Goal: Transaction & Acquisition: Obtain resource

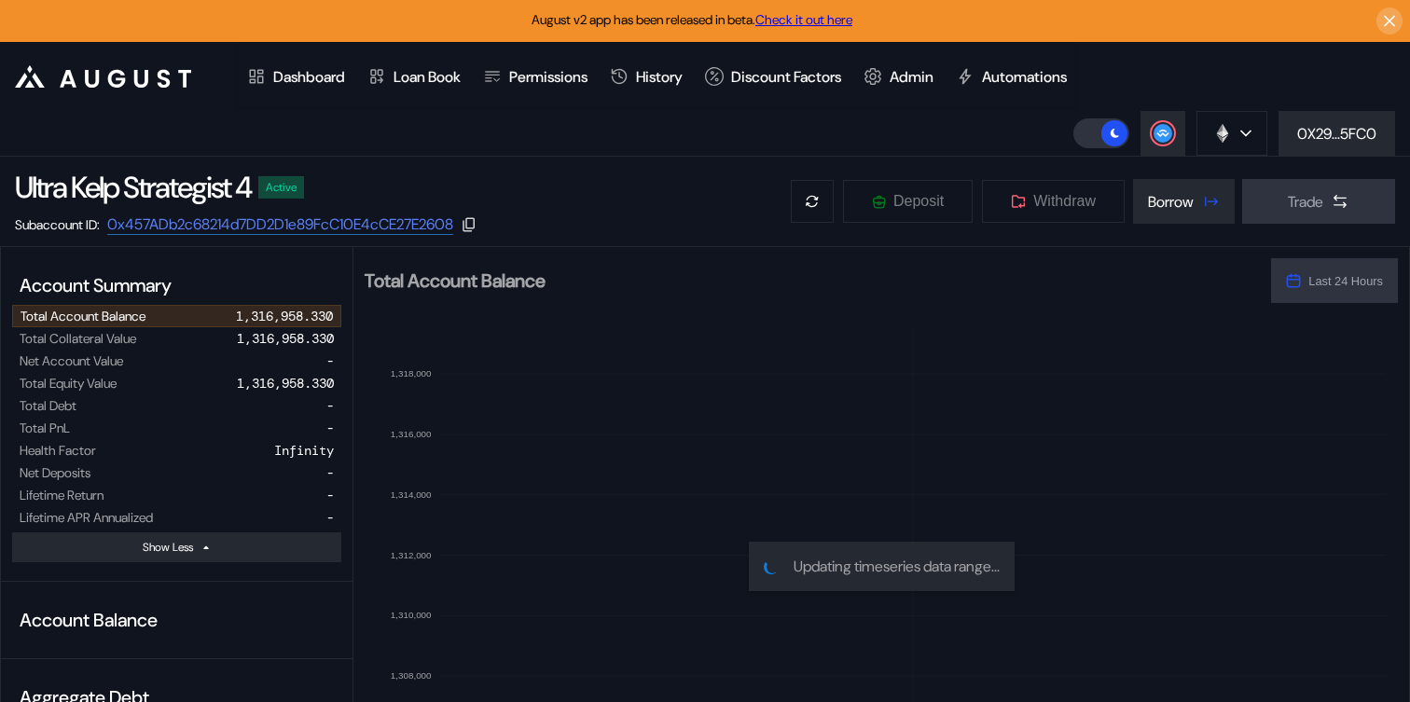
select select "*"
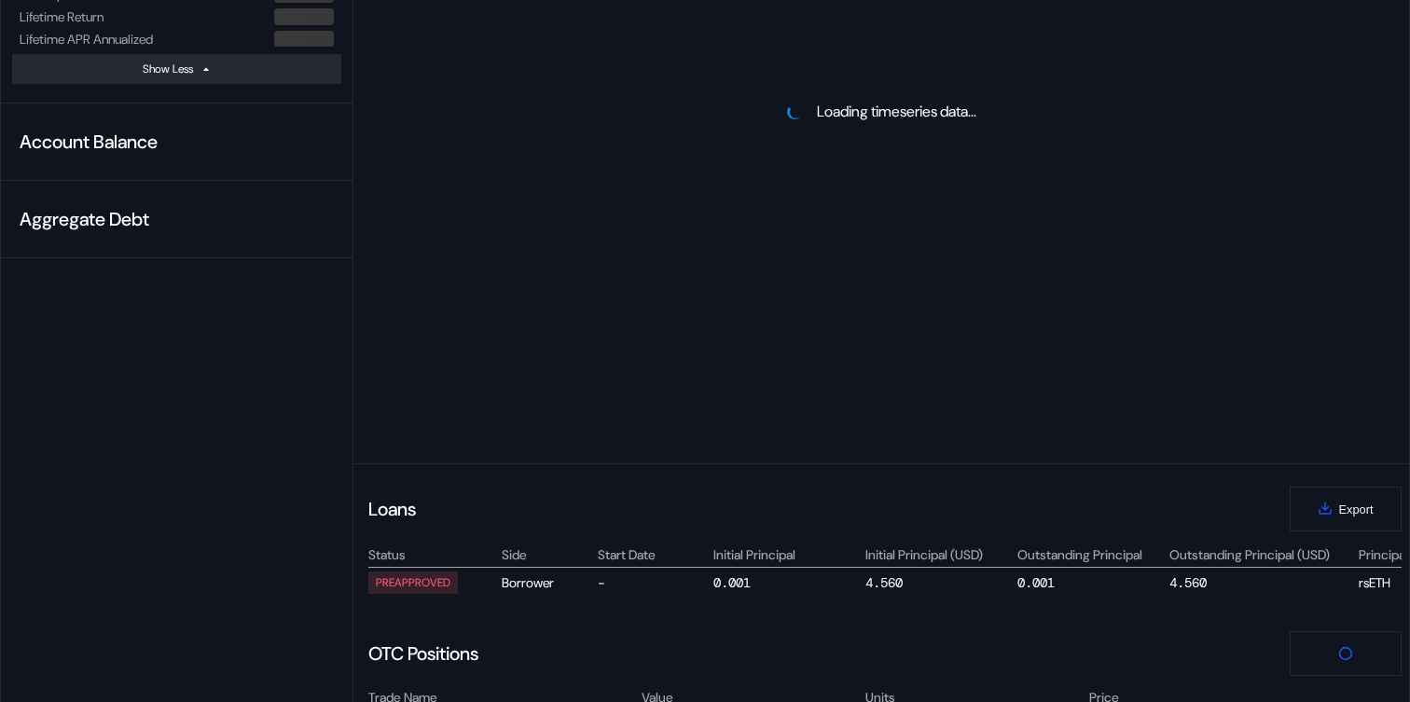
select select "*"
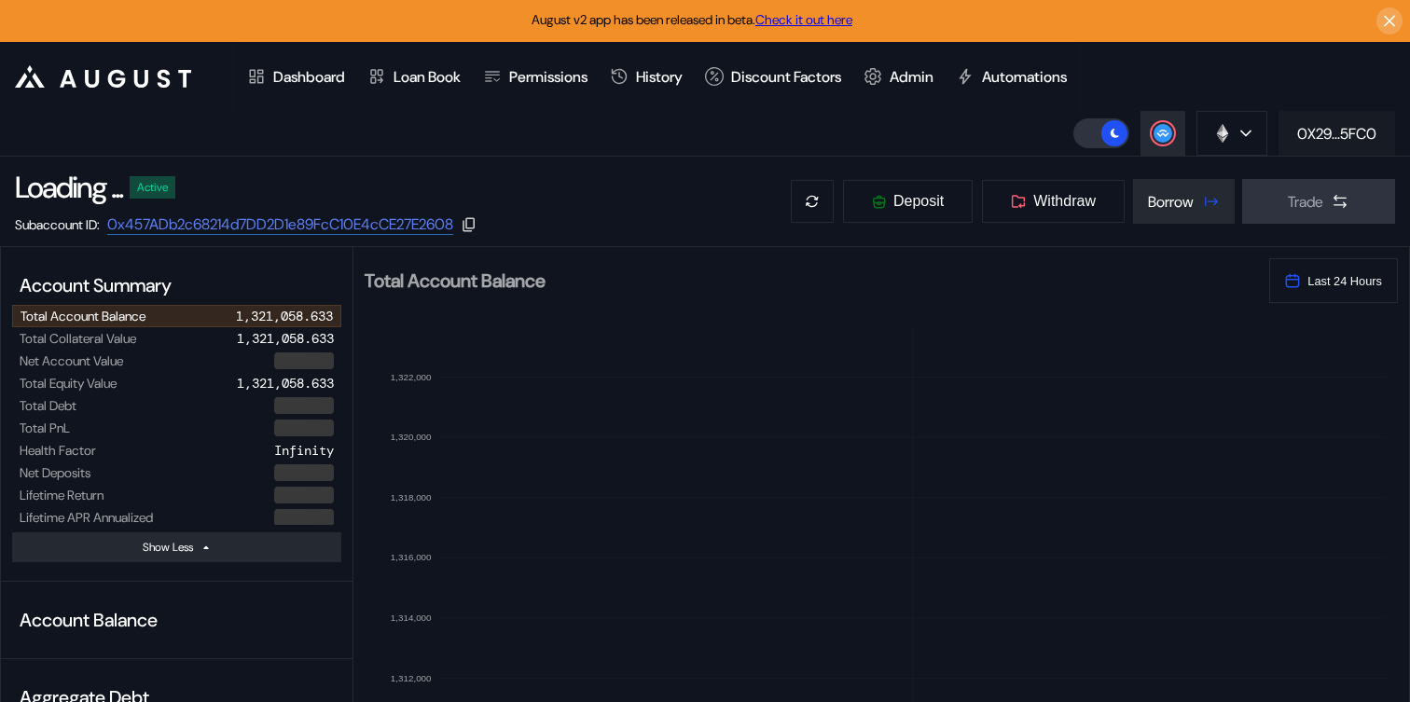
click at [1310, 134] on div "0X29...5FC0" at bounding box center [1336, 134] width 79 height 20
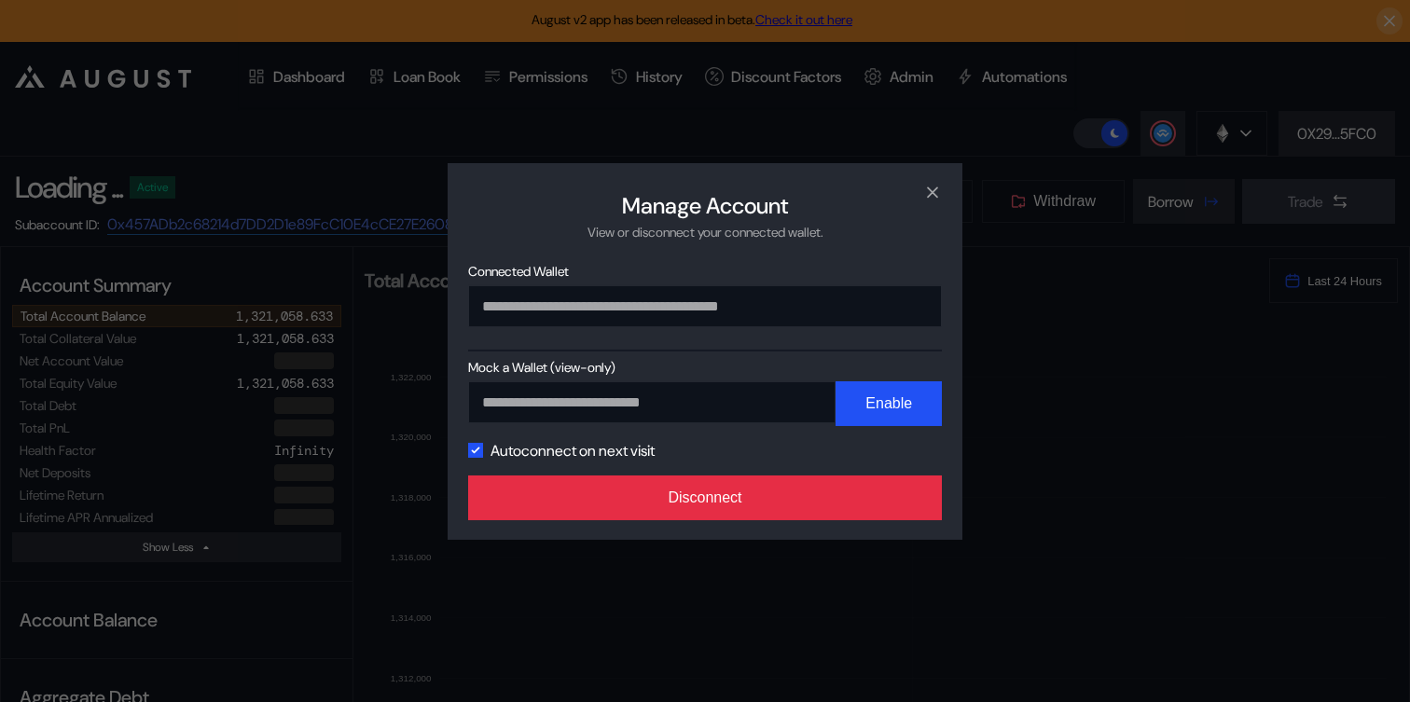
click at [822, 495] on button "Disconnect" at bounding box center [705, 498] width 474 height 45
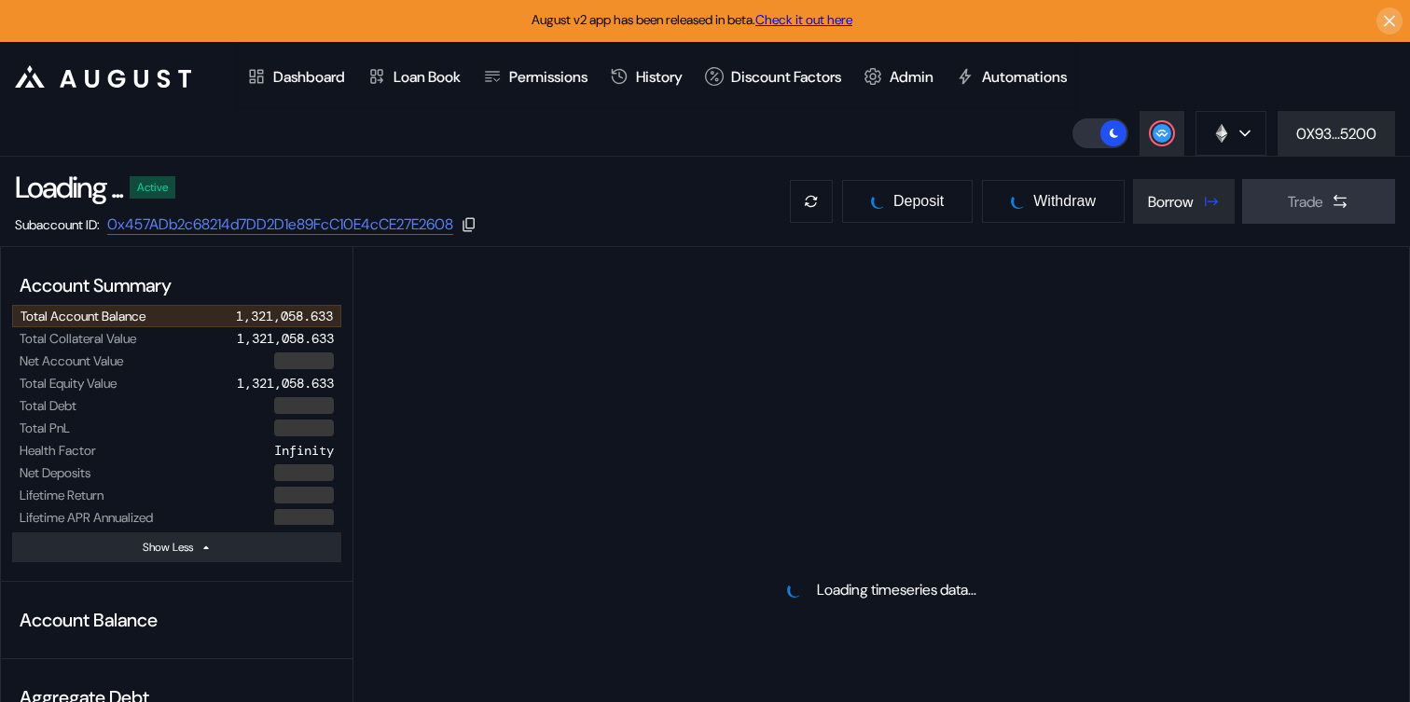
select select "*"
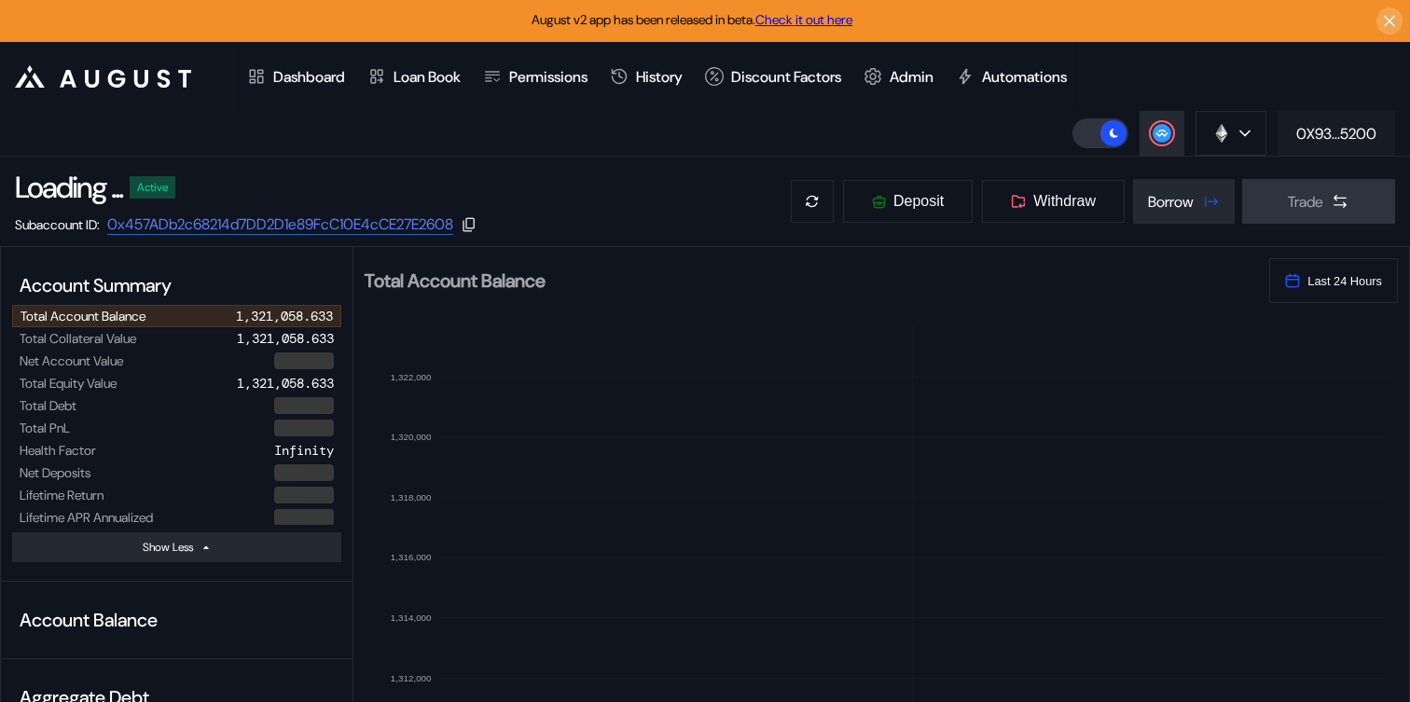
click at [1341, 115] on button "0X93...5200" at bounding box center [1337, 133] width 118 height 45
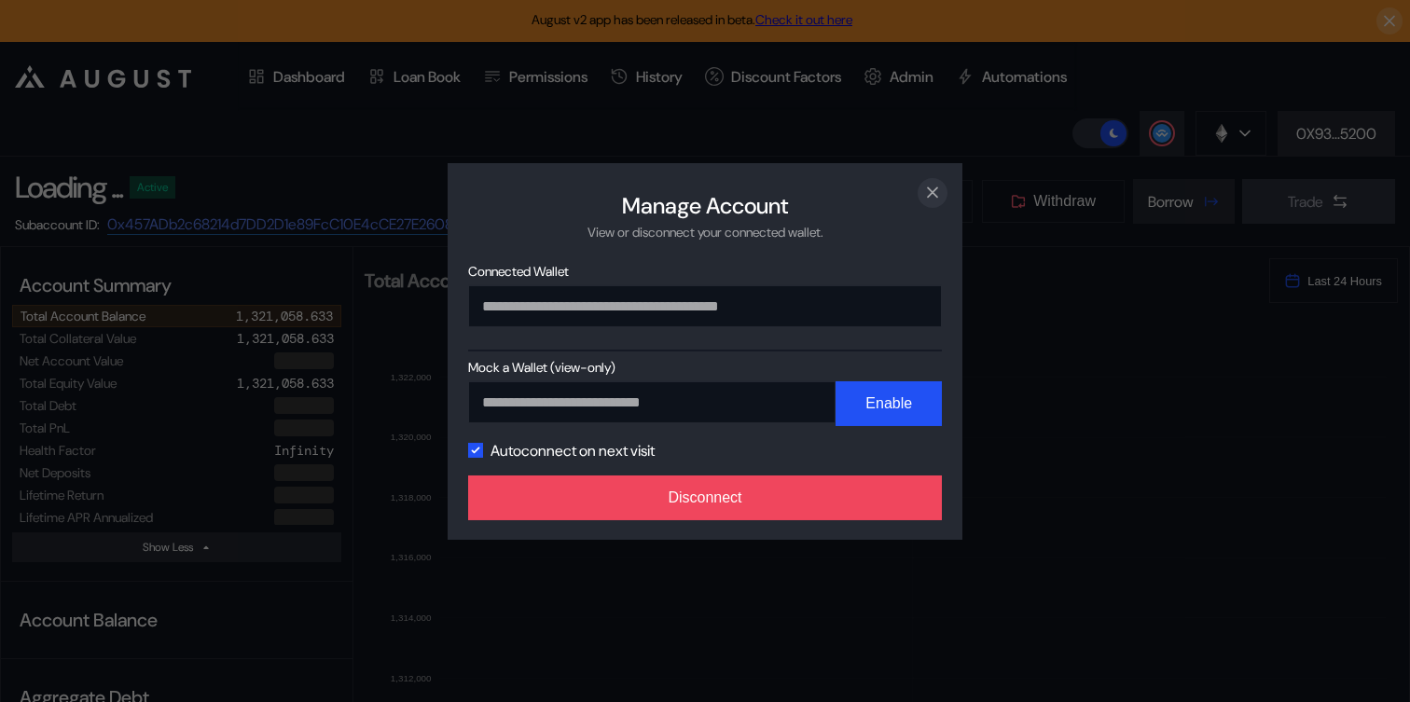
click at [922, 195] on button "close modal" at bounding box center [933, 192] width 30 height 30
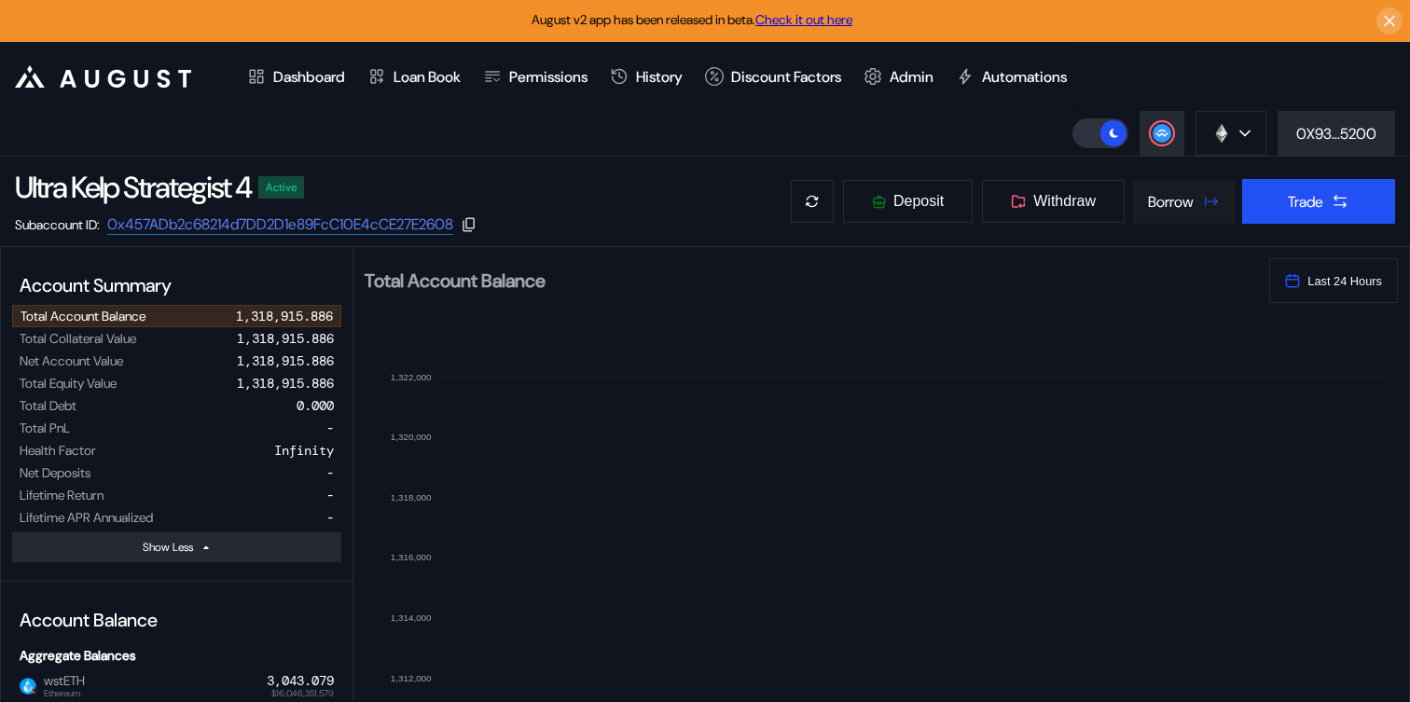
click at [1169, 190] on button "Borrow" at bounding box center [1184, 201] width 102 height 45
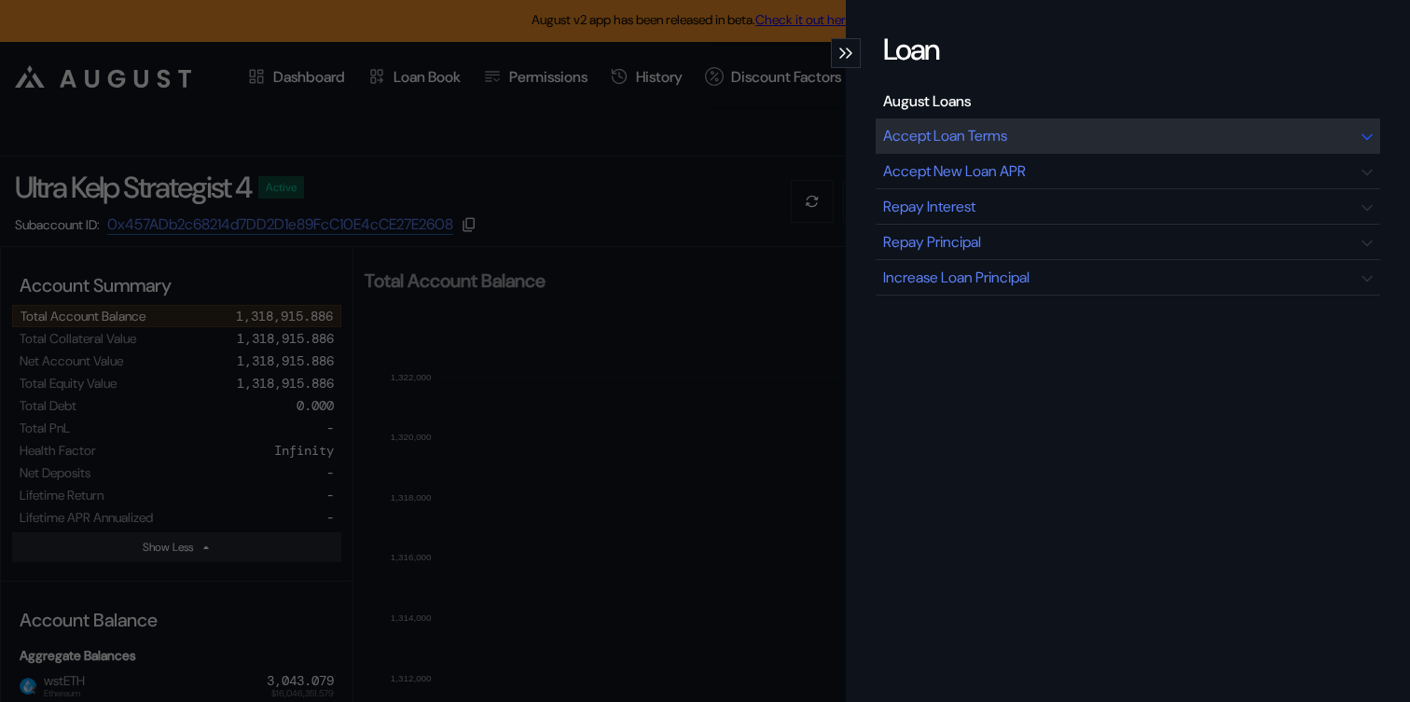
click at [999, 138] on div "Accept Loan Terms" at bounding box center [945, 136] width 124 height 20
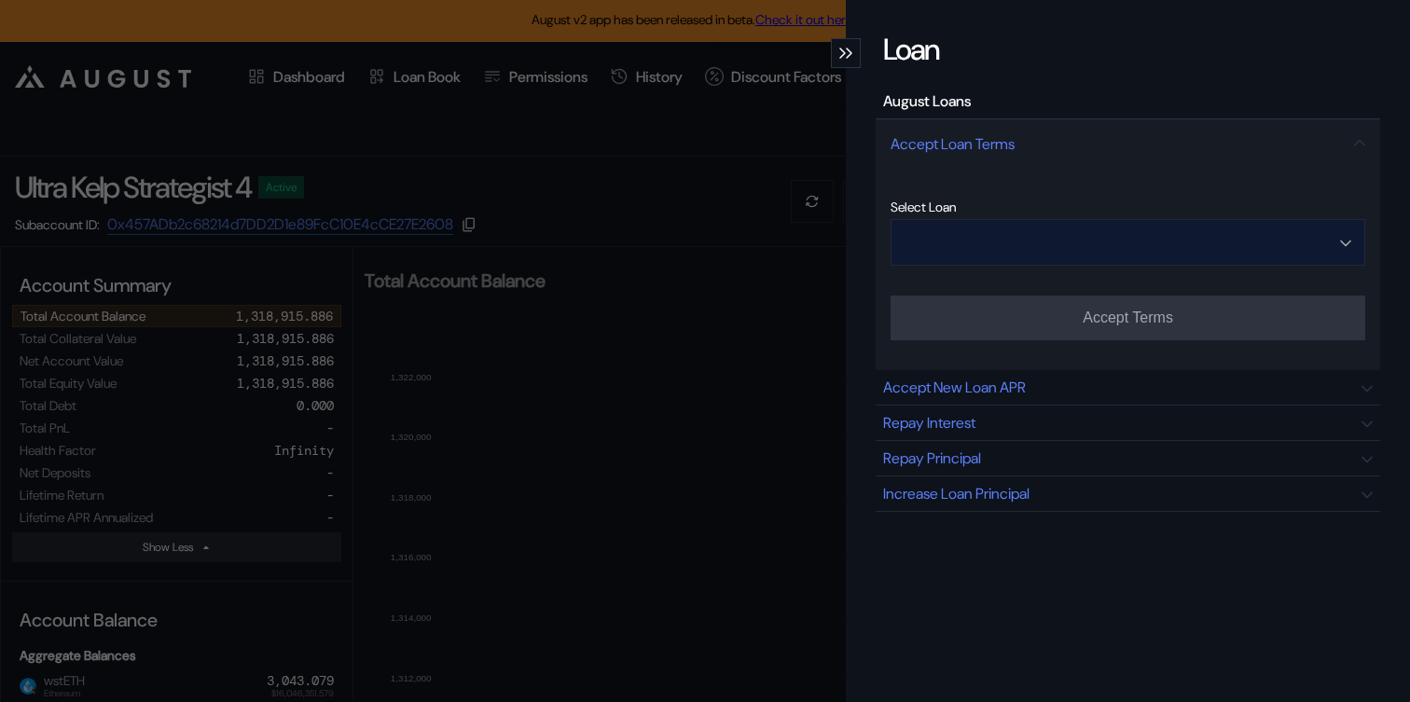
click at [1063, 239] on input "Open menu" at bounding box center [1118, 242] width 426 height 45
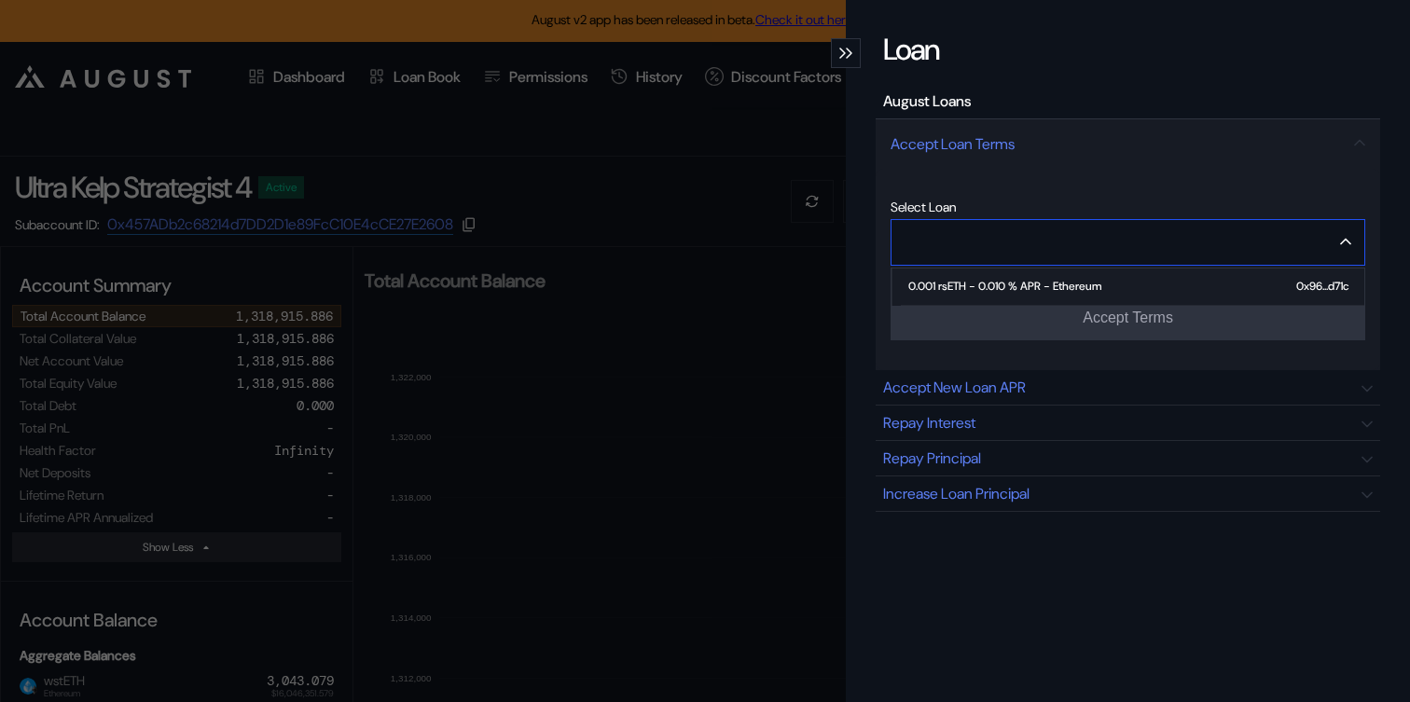
click at [1040, 280] on div "0.001 rsETH - 0.010 % APR - Ethereum" at bounding box center [1004, 286] width 193 height 13
type input "**********"
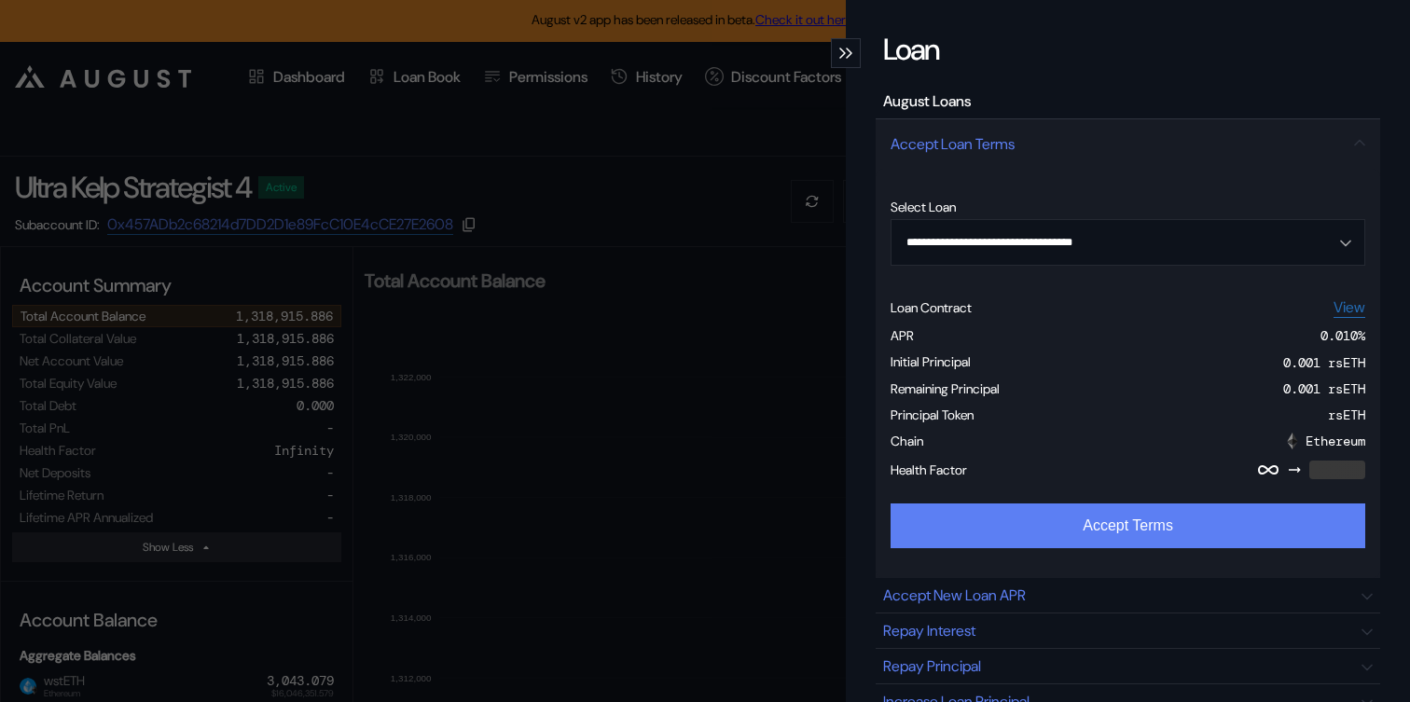
click at [1056, 519] on button "Accept Terms" at bounding box center [1128, 526] width 475 height 45
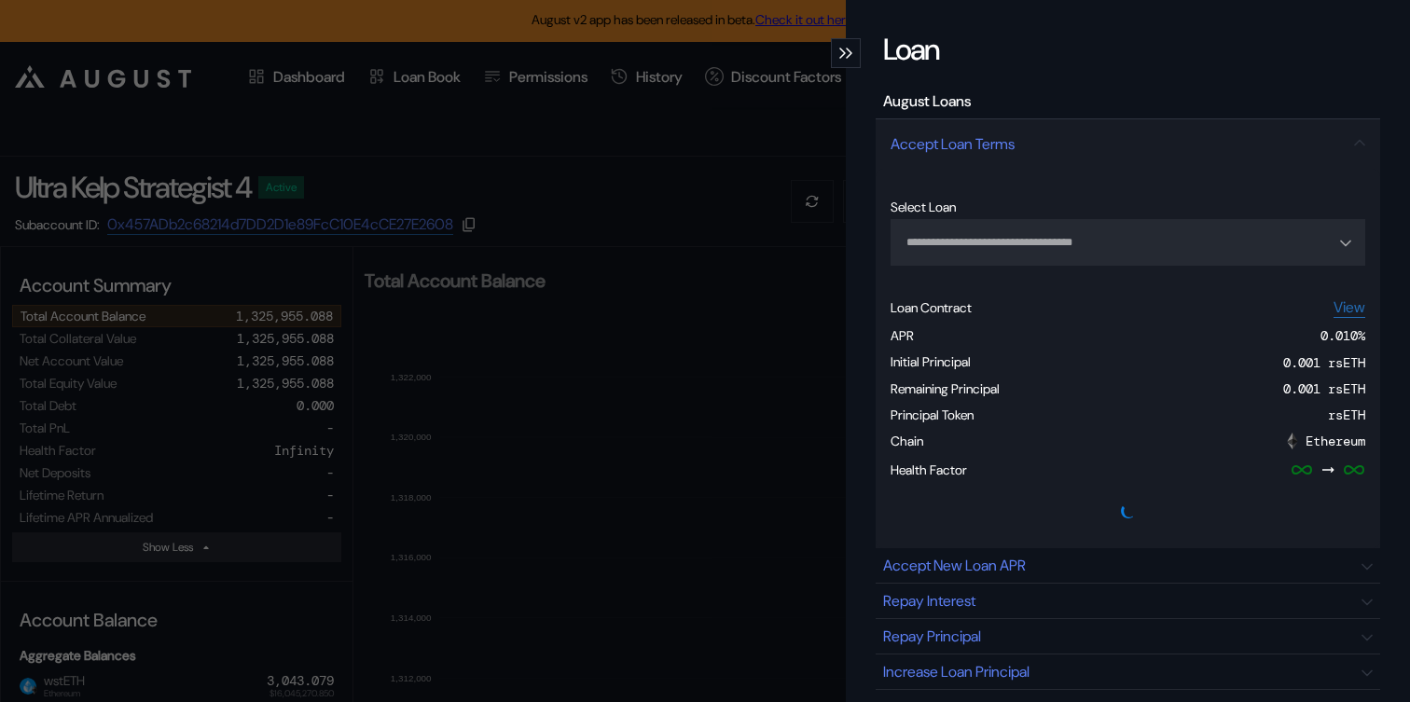
click at [843, 48] on icon "modal" at bounding box center [842, 53] width 7 height 11
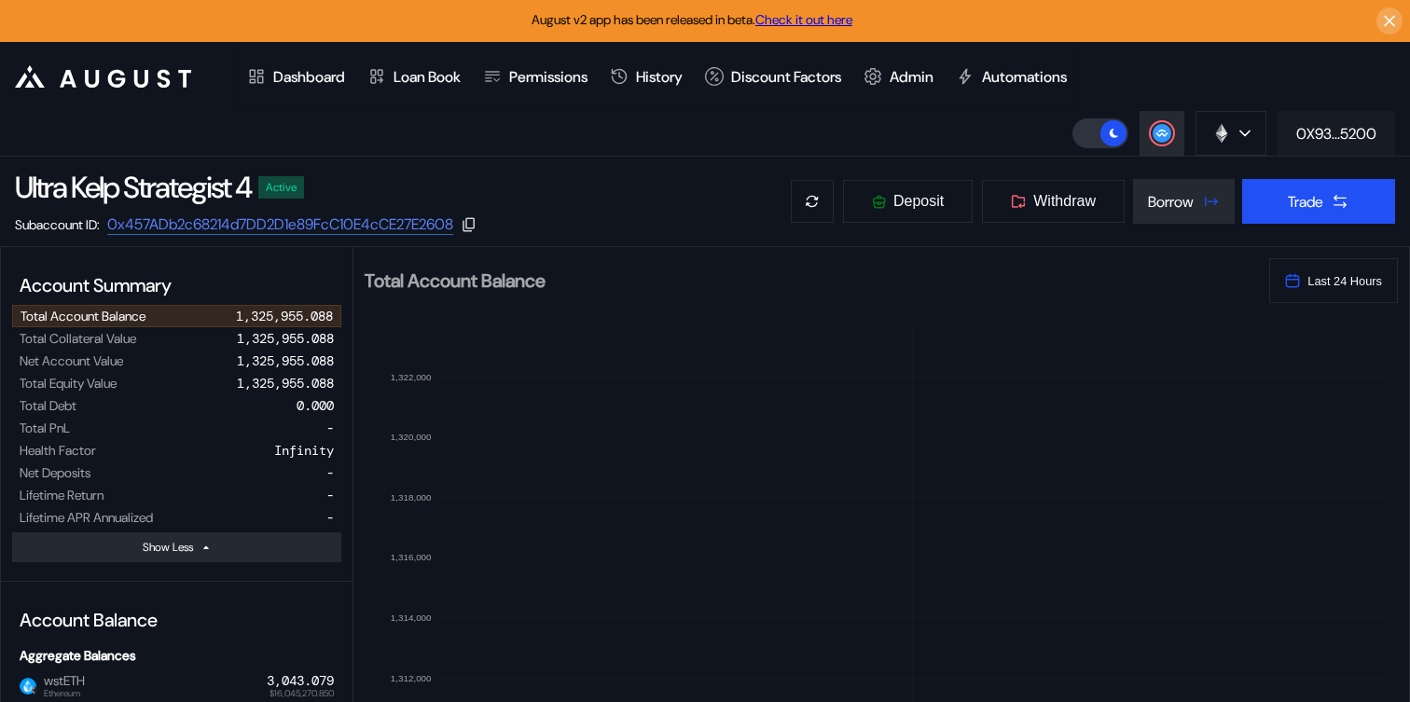
click at [1318, 150] on button "0X93...5200" at bounding box center [1337, 133] width 118 height 45
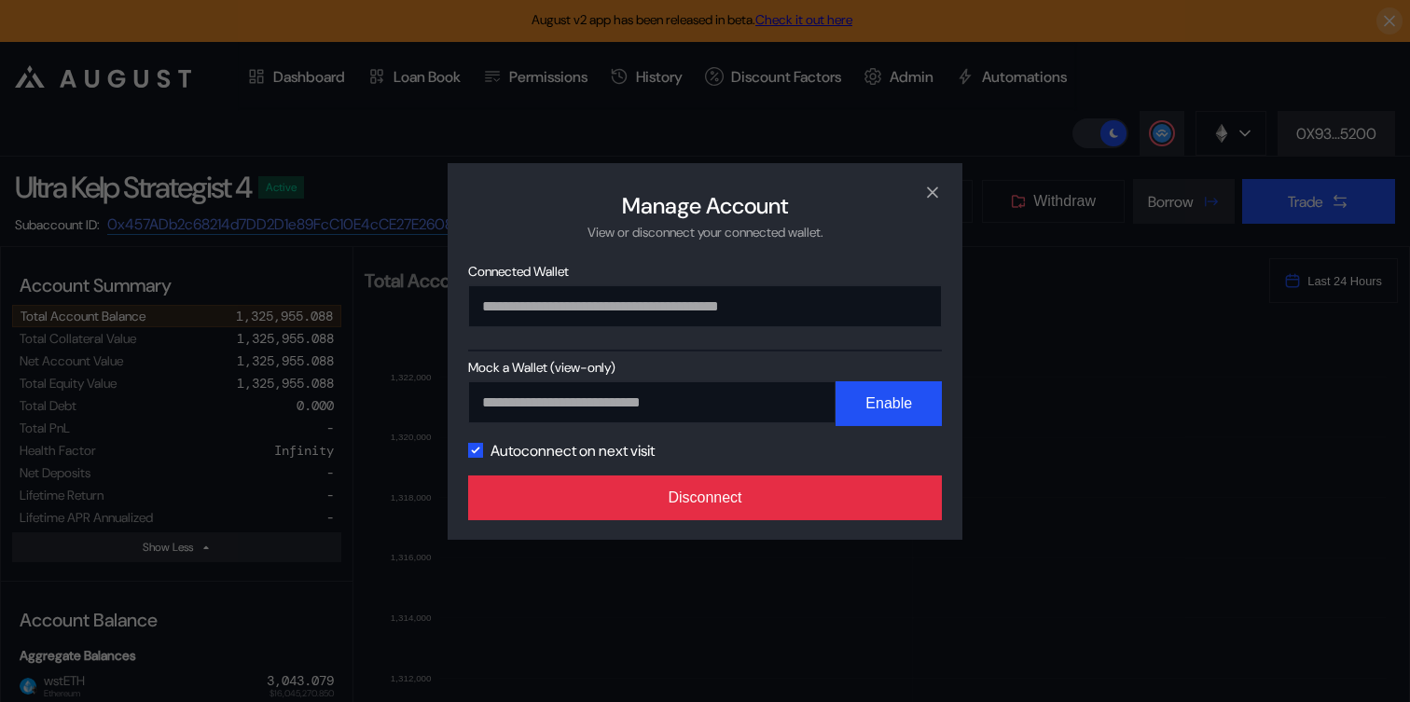
click at [884, 497] on button "Disconnect" at bounding box center [705, 498] width 474 height 45
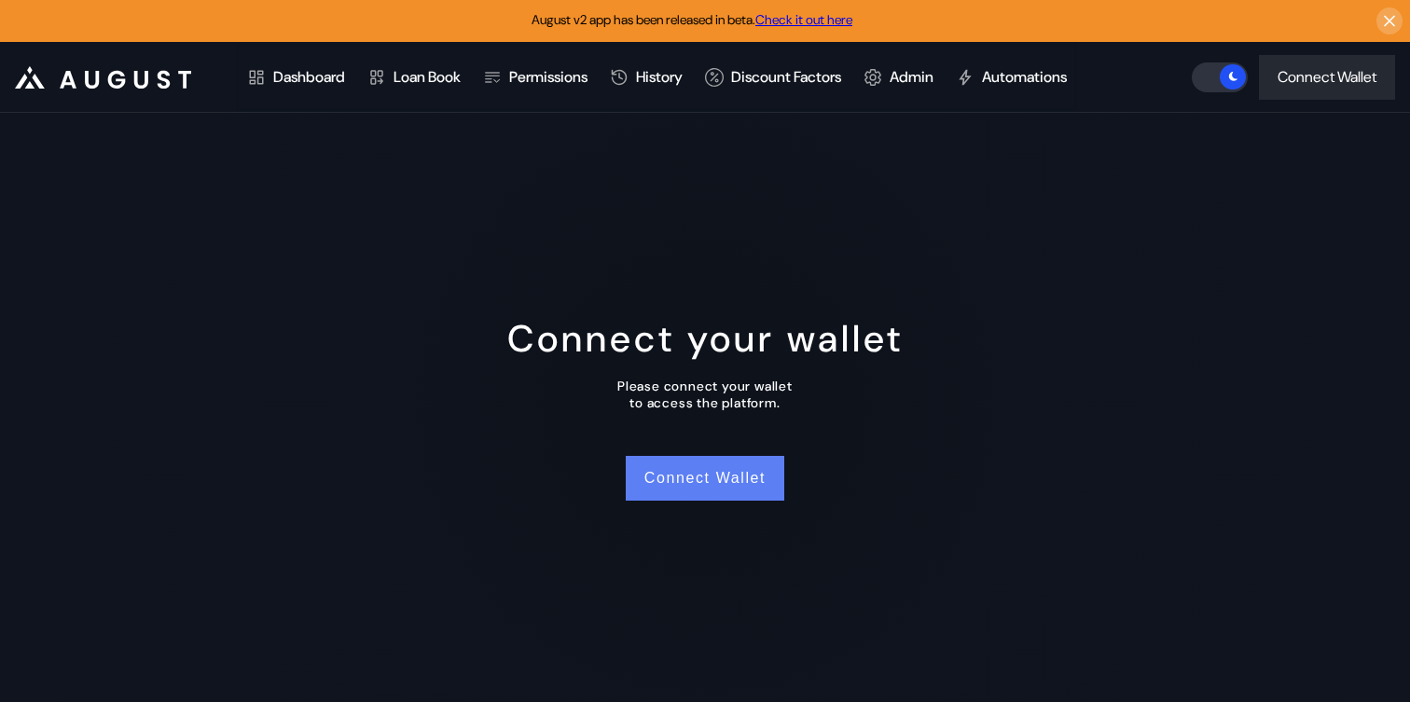
click at [763, 471] on button "Connect Wallet" at bounding box center [705, 478] width 159 height 45
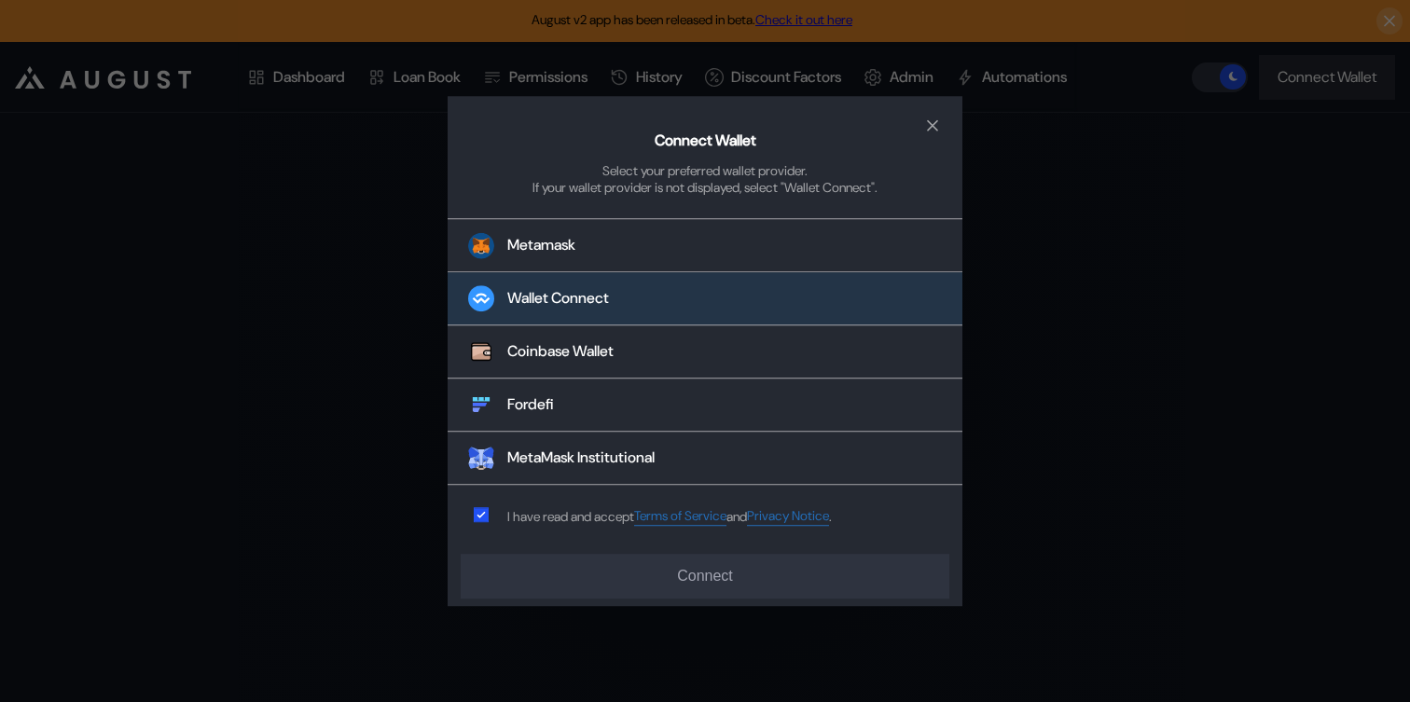
click at [725, 297] on button "Wallet Connect" at bounding box center [705, 299] width 515 height 53
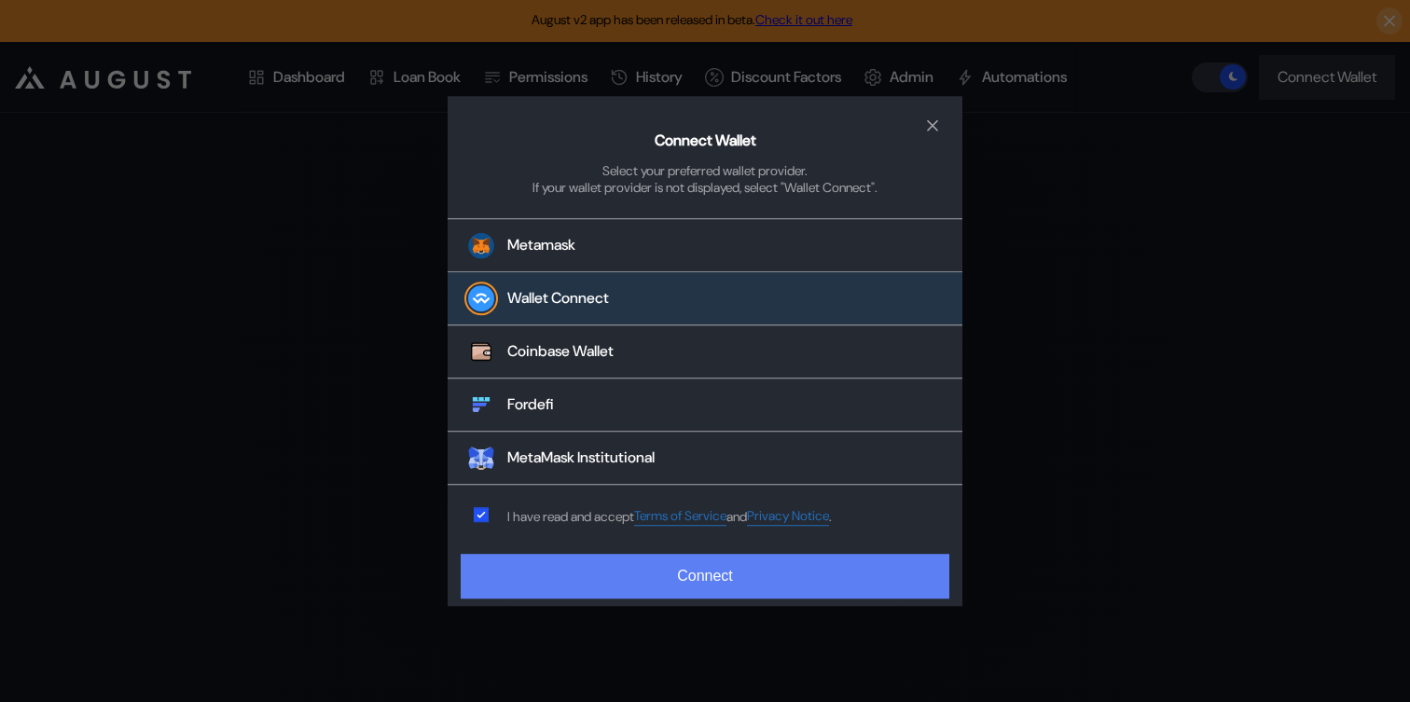
click at [636, 580] on button "Connect" at bounding box center [705, 576] width 489 height 45
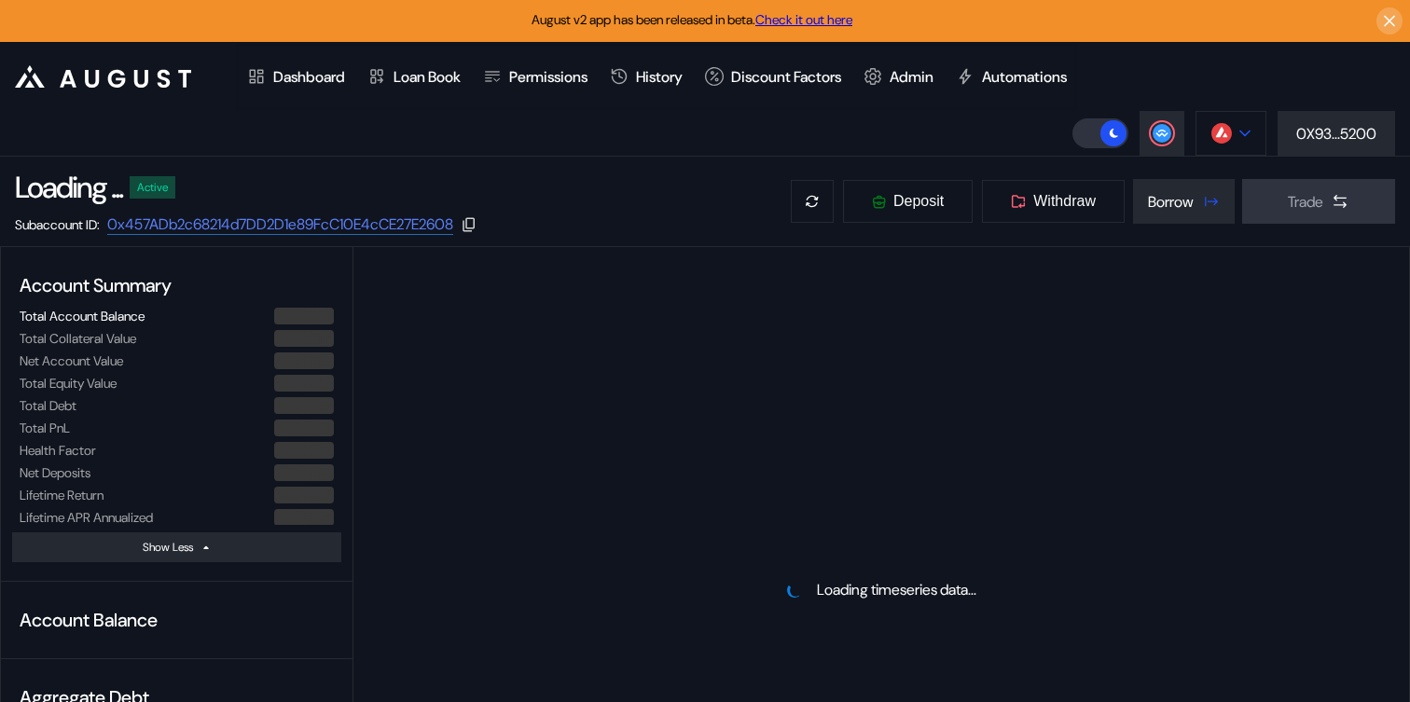
click at [1224, 136] on img at bounding box center [1221, 133] width 21 height 21
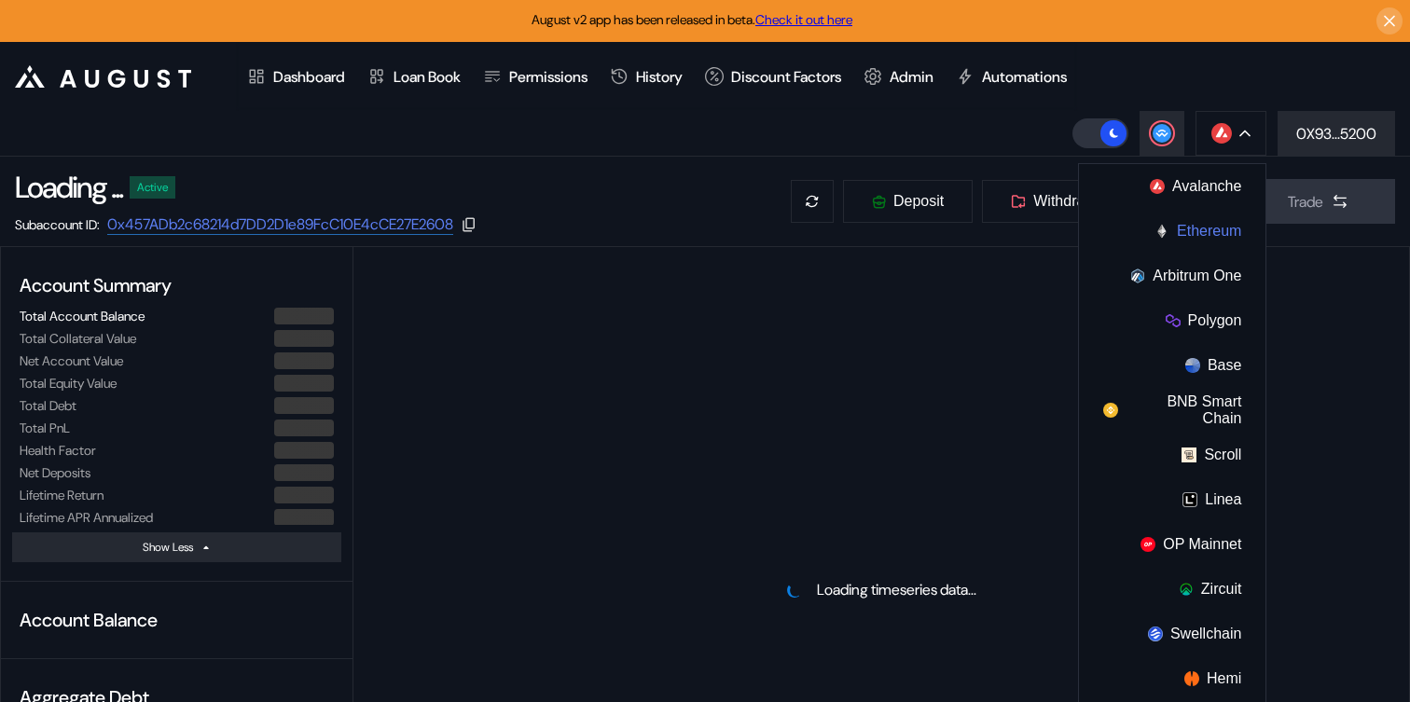
click at [1188, 241] on button "Ethereum" at bounding box center [1172, 231] width 187 height 45
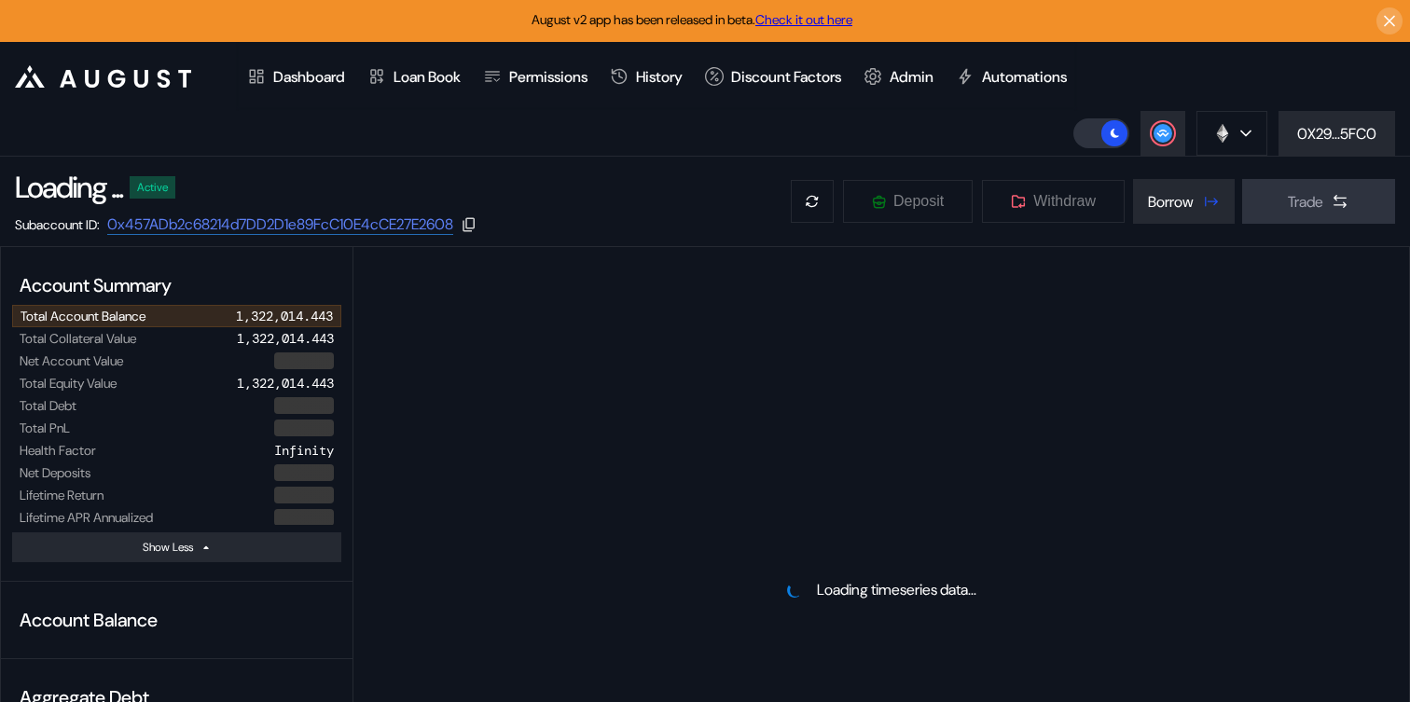
select select "*"
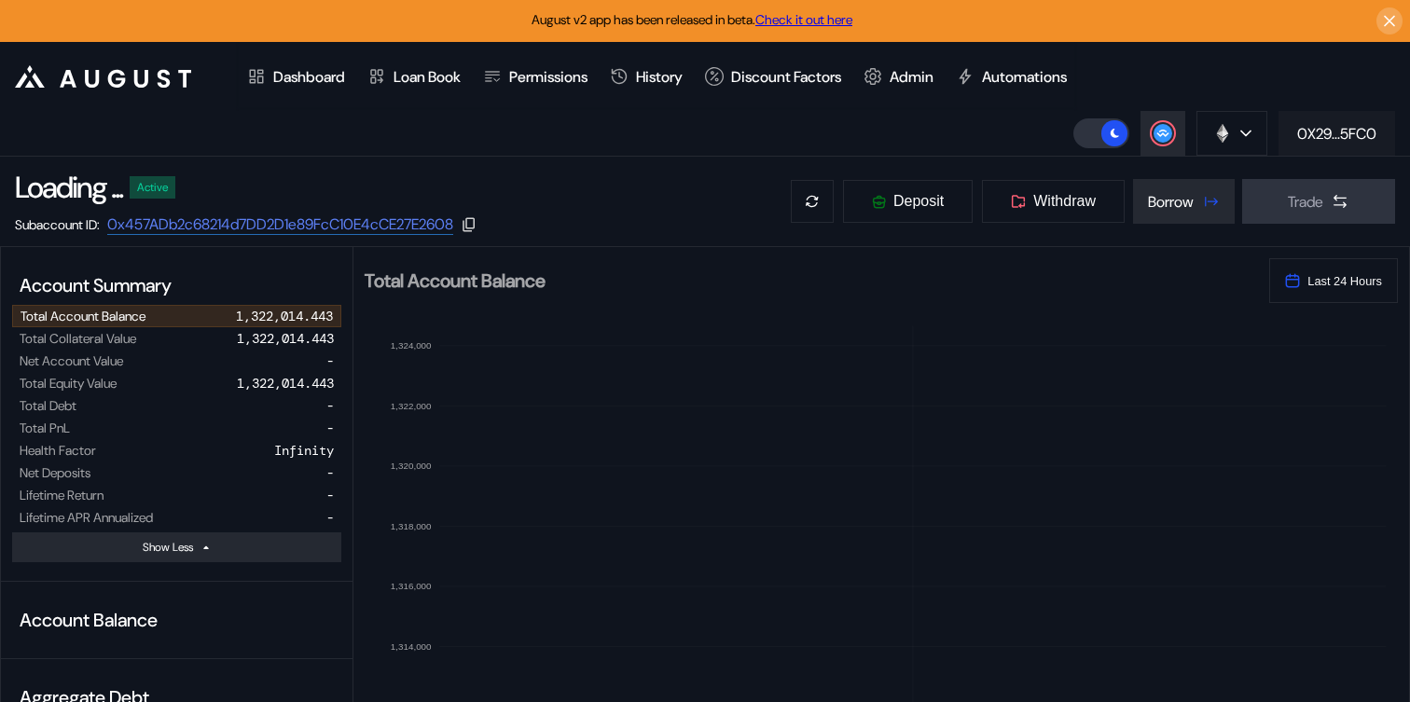
click at [1320, 122] on button "0X29...5FC0" at bounding box center [1337, 133] width 117 height 45
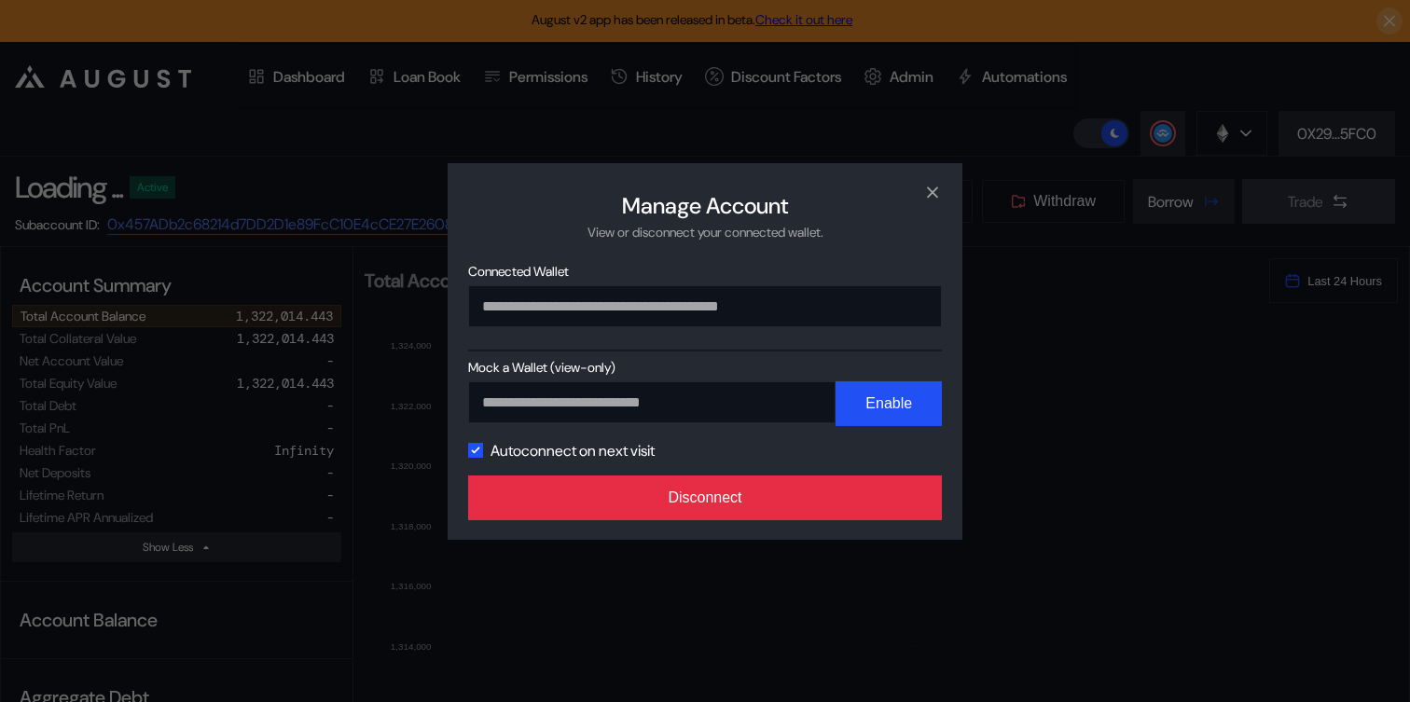
click at [900, 491] on button "Disconnect" at bounding box center [705, 498] width 474 height 45
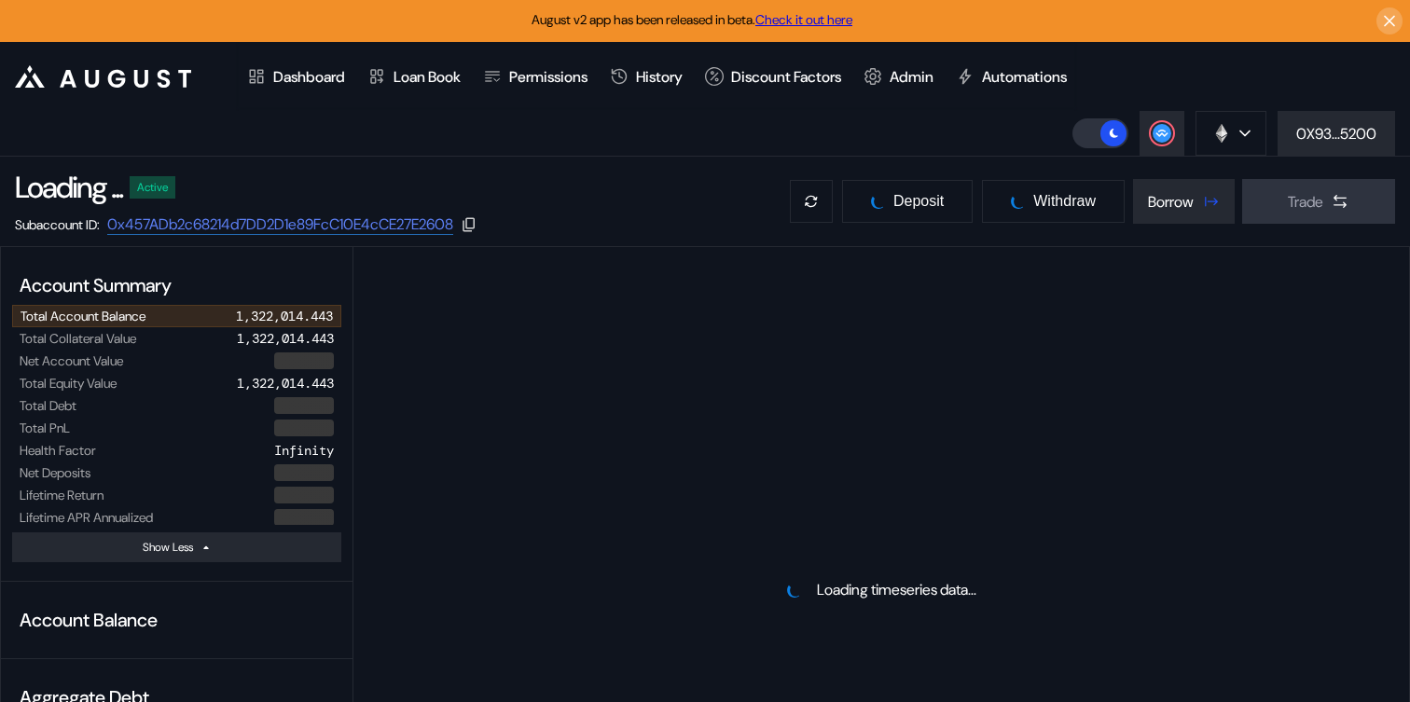
select select "*"
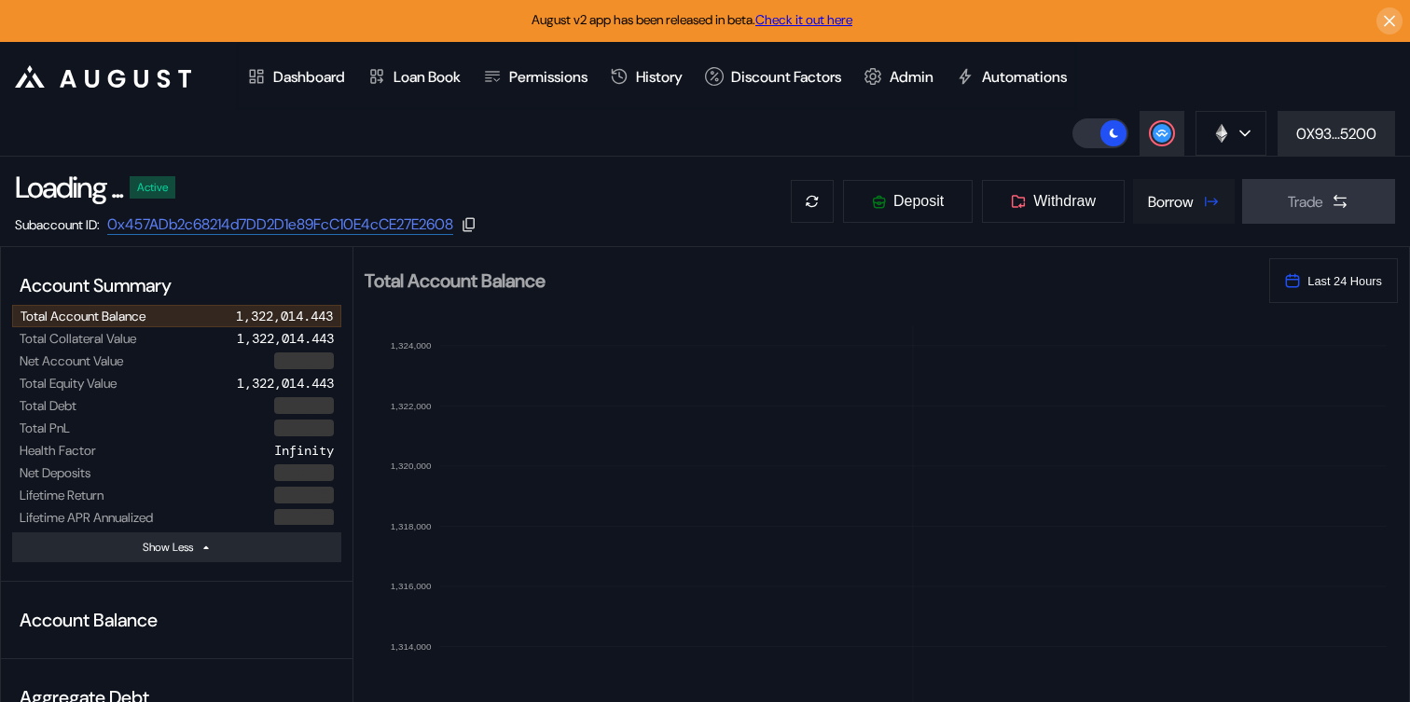
click at [1177, 196] on div "Borrow" at bounding box center [1171, 202] width 46 height 20
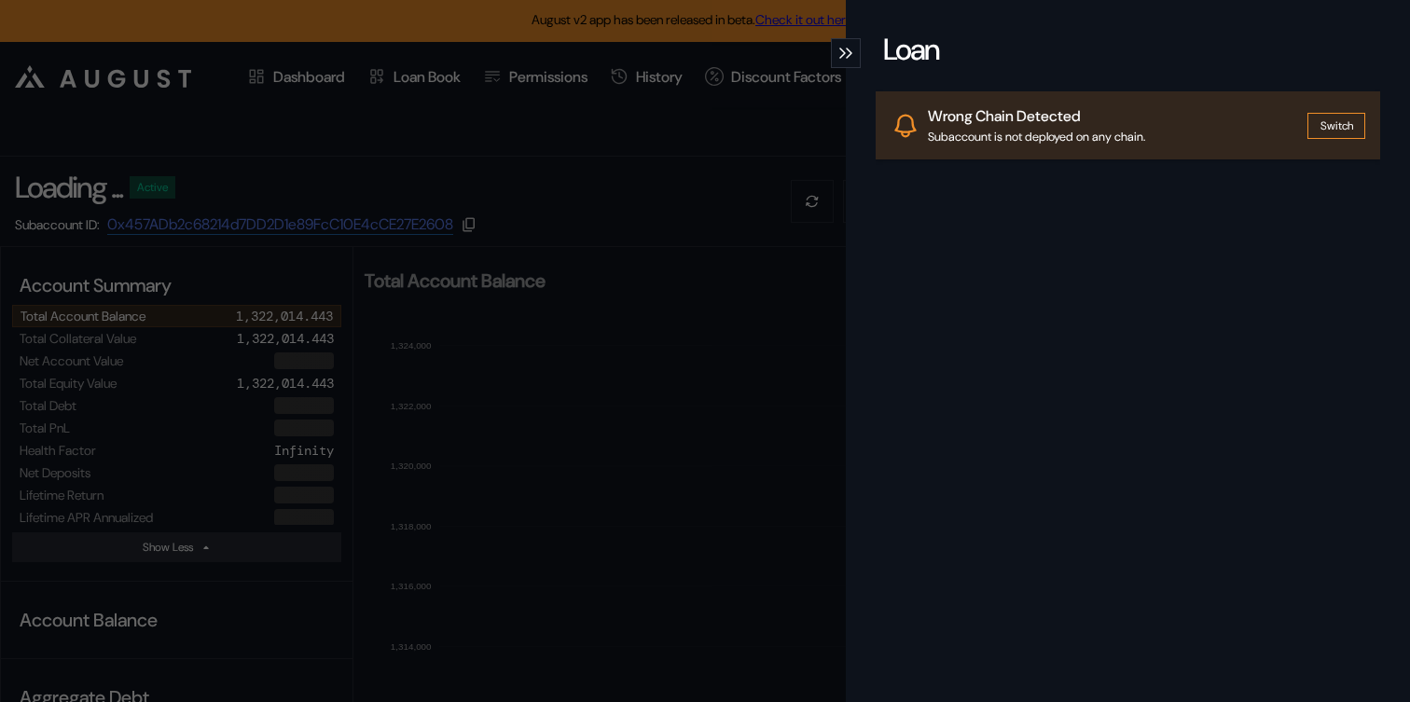
click at [847, 54] on icon "modal" at bounding box center [849, 53] width 7 height 11
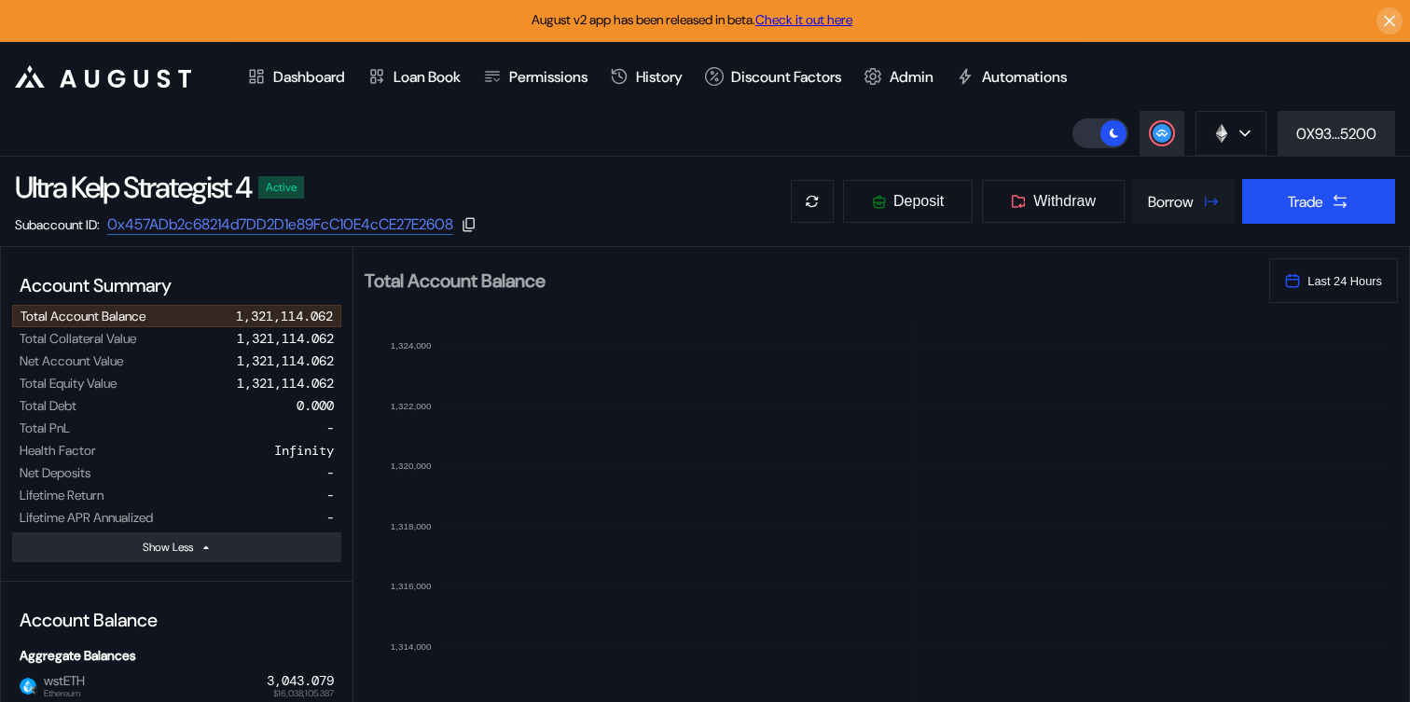
click at [1175, 208] on div "Borrow" at bounding box center [1171, 202] width 46 height 20
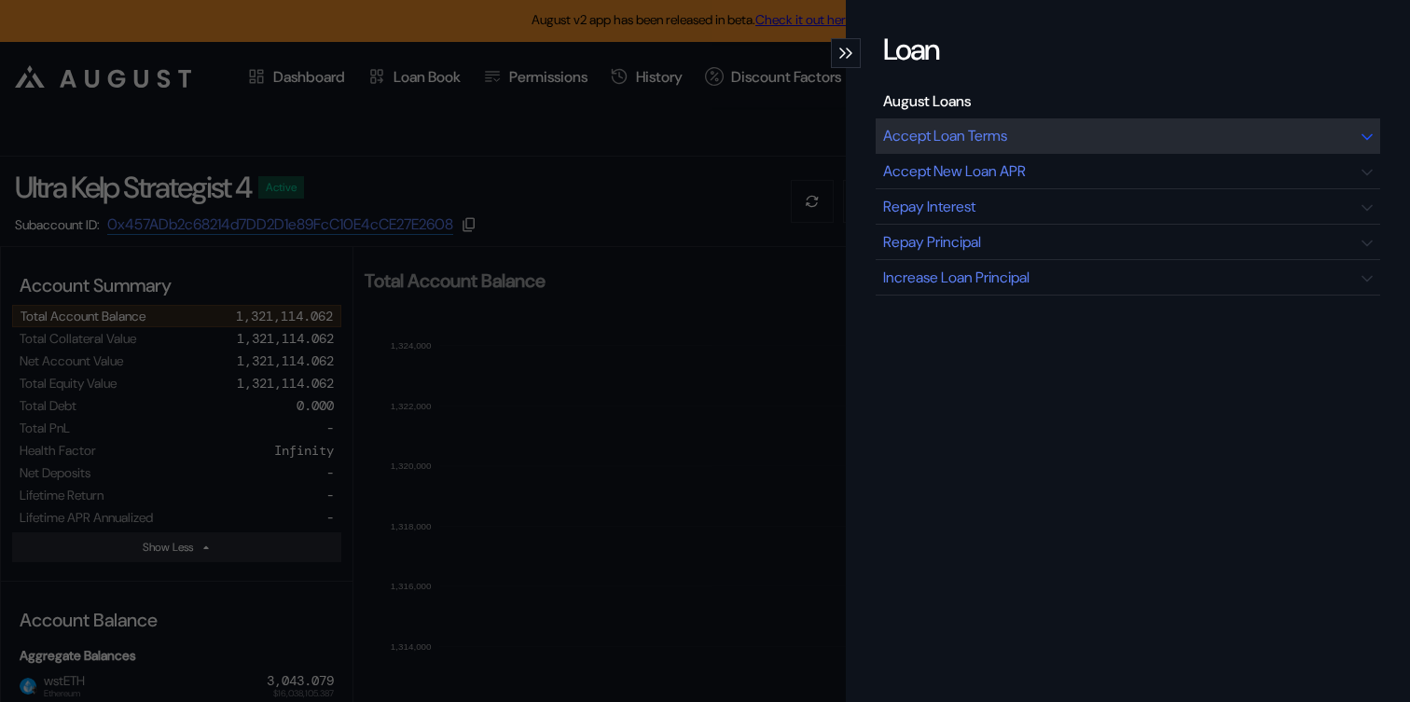
click at [932, 135] on div "Accept Loan Terms" at bounding box center [945, 136] width 124 height 20
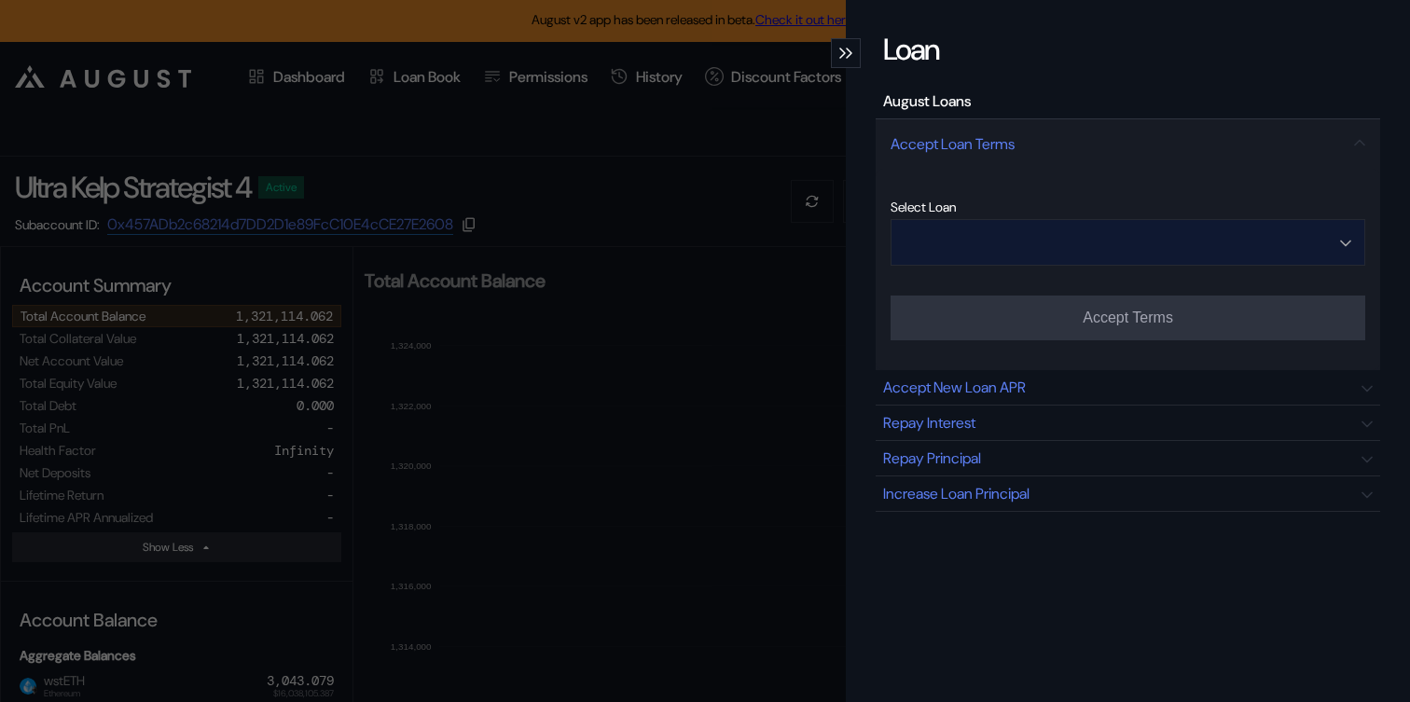
click at [1162, 242] on input "Open menu" at bounding box center [1118, 242] width 426 height 45
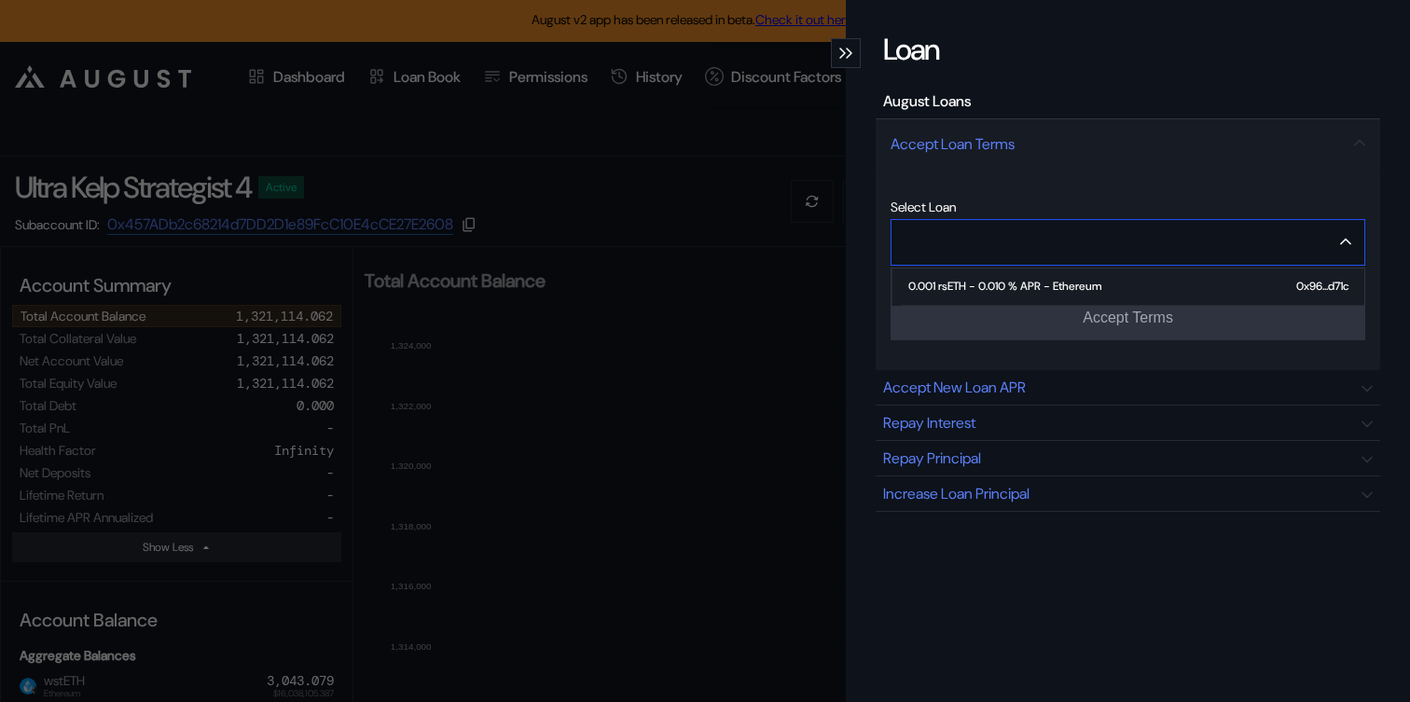
click at [1084, 284] on div "0.001 rsETH - 0.010 % APR - Ethereum" at bounding box center [1004, 286] width 193 height 13
type input "**********"
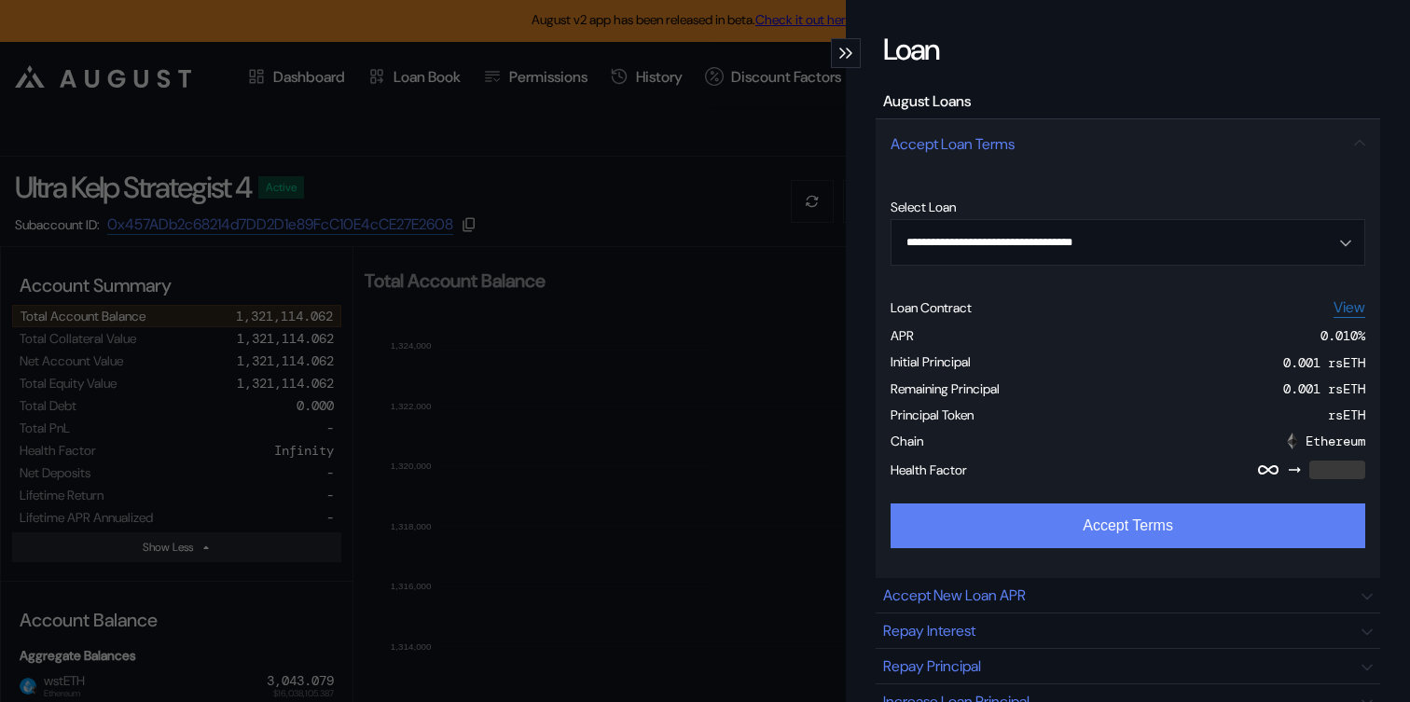
click at [1067, 520] on button "Accept Terms" at bounding box center [1128, 526] width 475 height 45
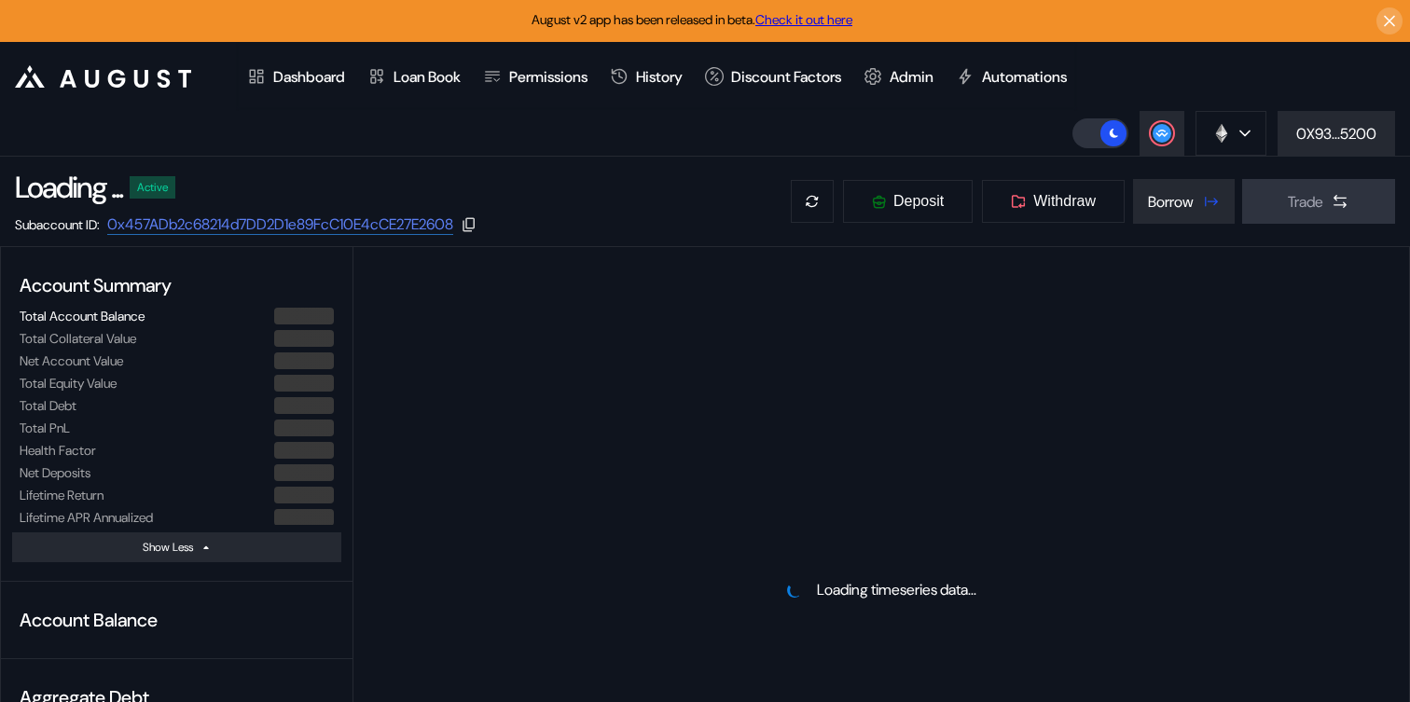
select select "*"
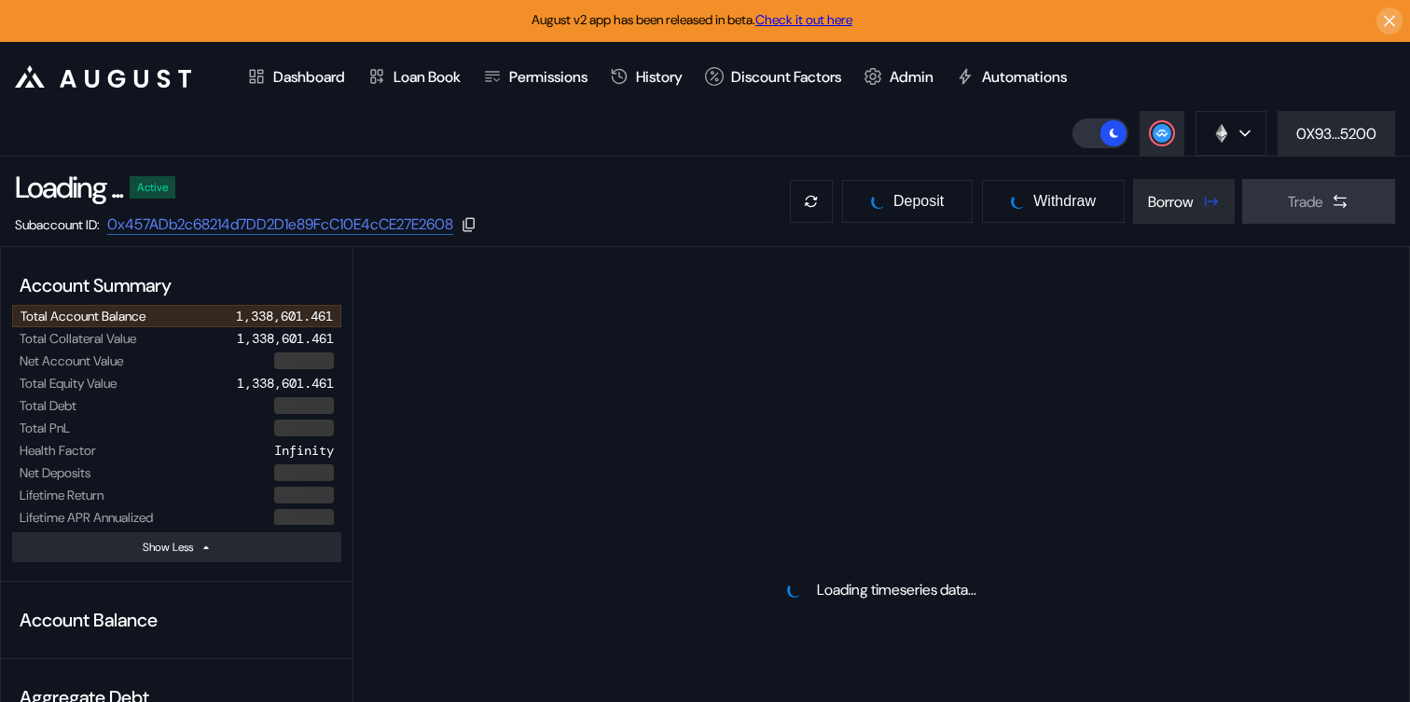
select select "*"
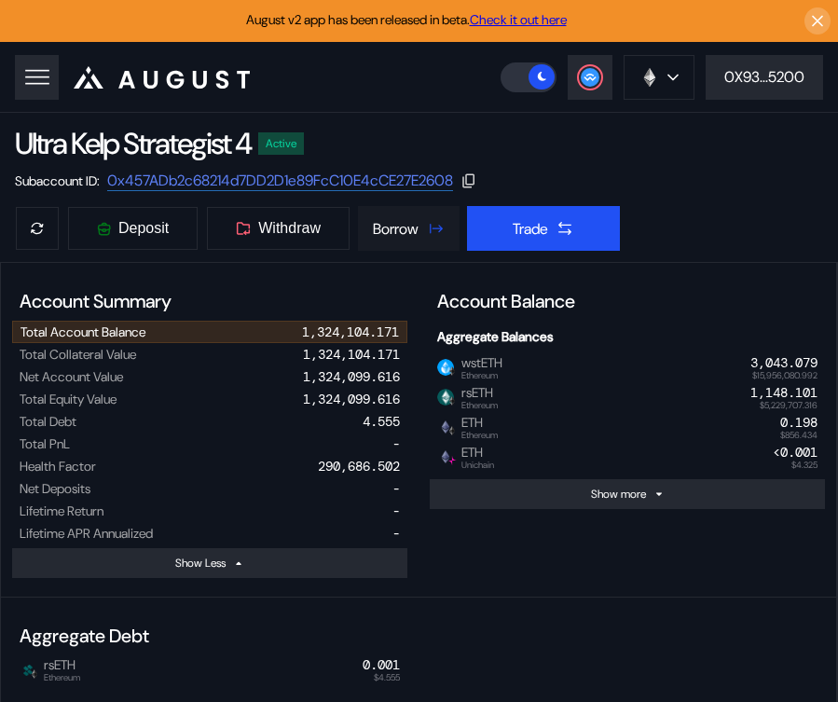
click at [406, 235] on div "Borrow" at bounding box center [396, 229] width 46 height 20
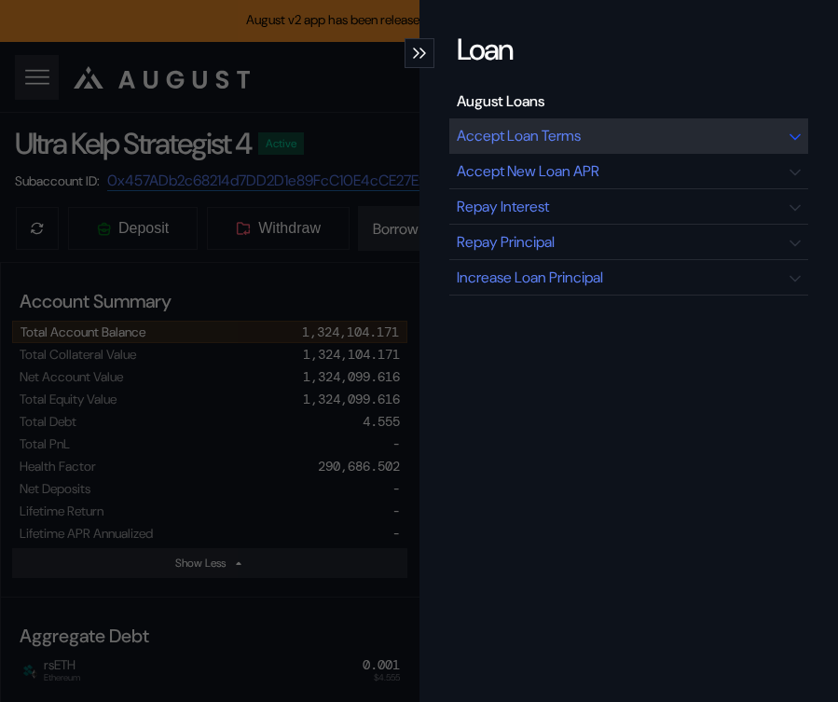
click at [552, 124] on div "Accept Loan Terms" at bounding box center [630, 135] width 360 height 35
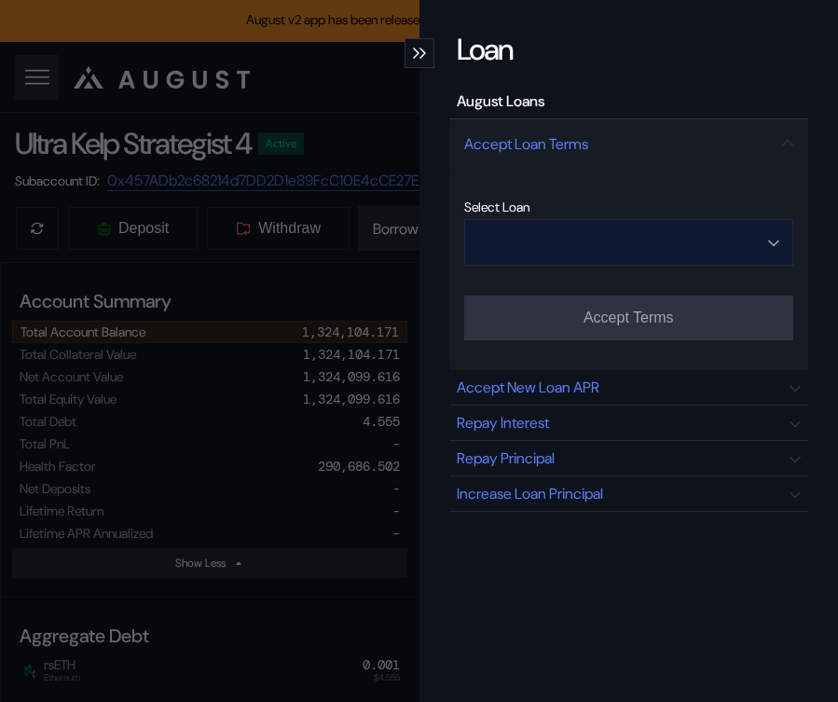
click at [676, 242] on input "Open menu" at bounding box center [619, 242] width 282 height 45
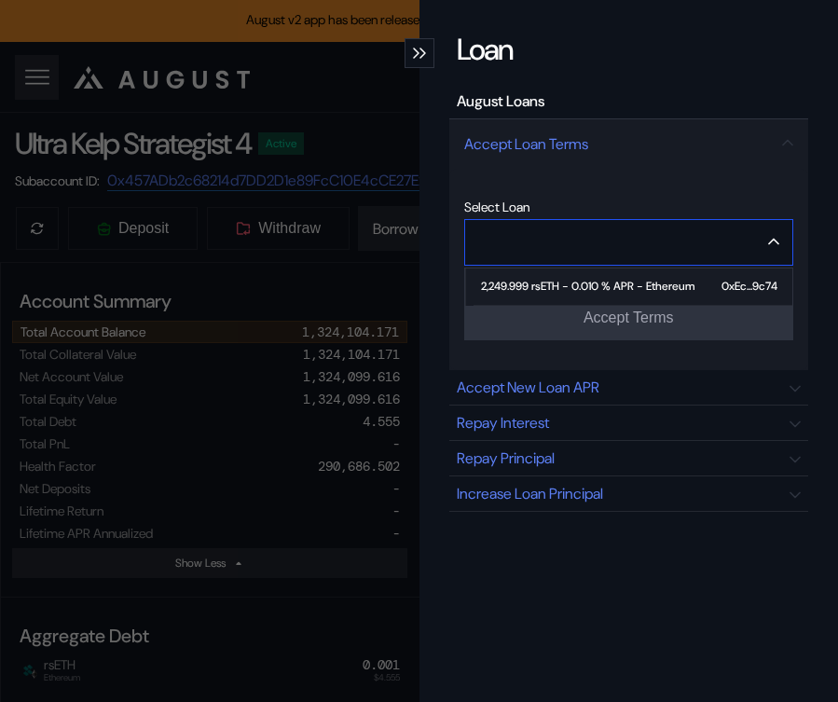
click at [655, 287] on div "2,249.999 rsETH - 0.010 % APR - Ethereum" at bounding box center [588, 286] width 214 height 13
type input "**********"
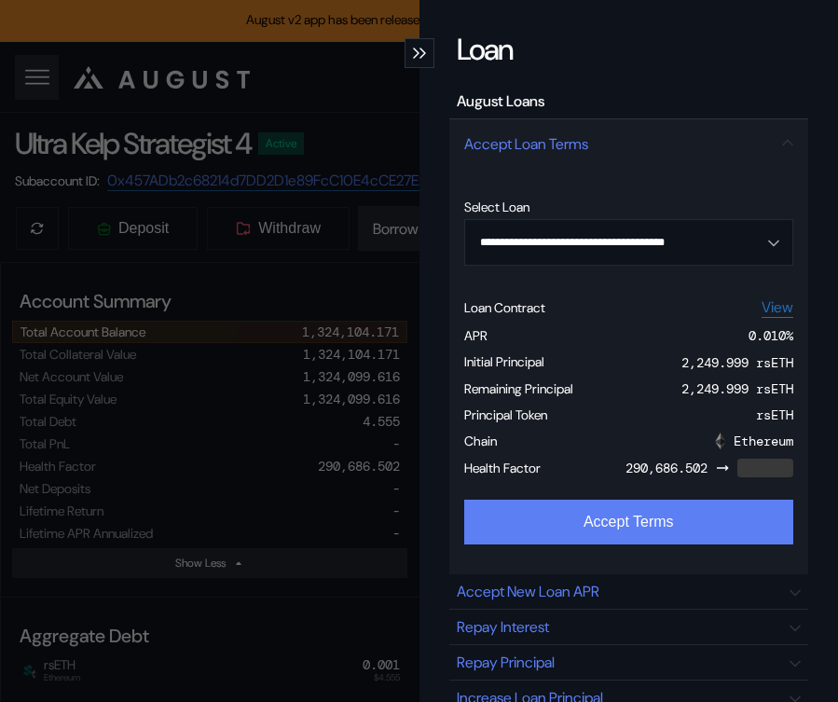
click at [631, 525] on button "Accept Terms" at bounding box center [629, 522] width 330 height 45
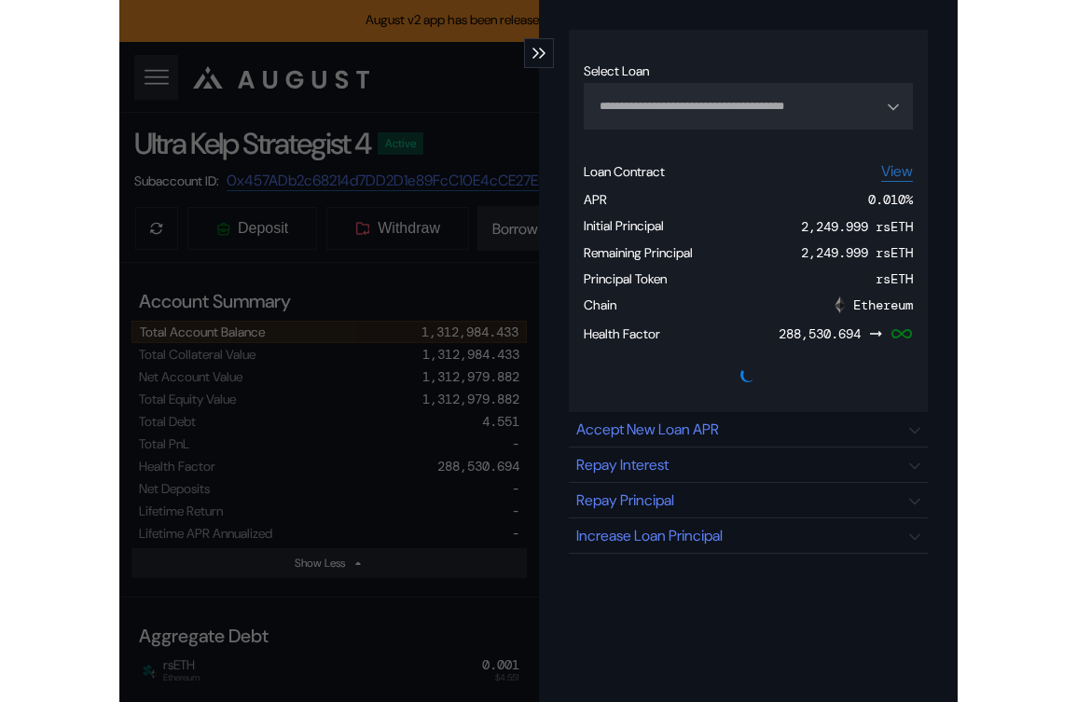
scroll to position [138, 0]
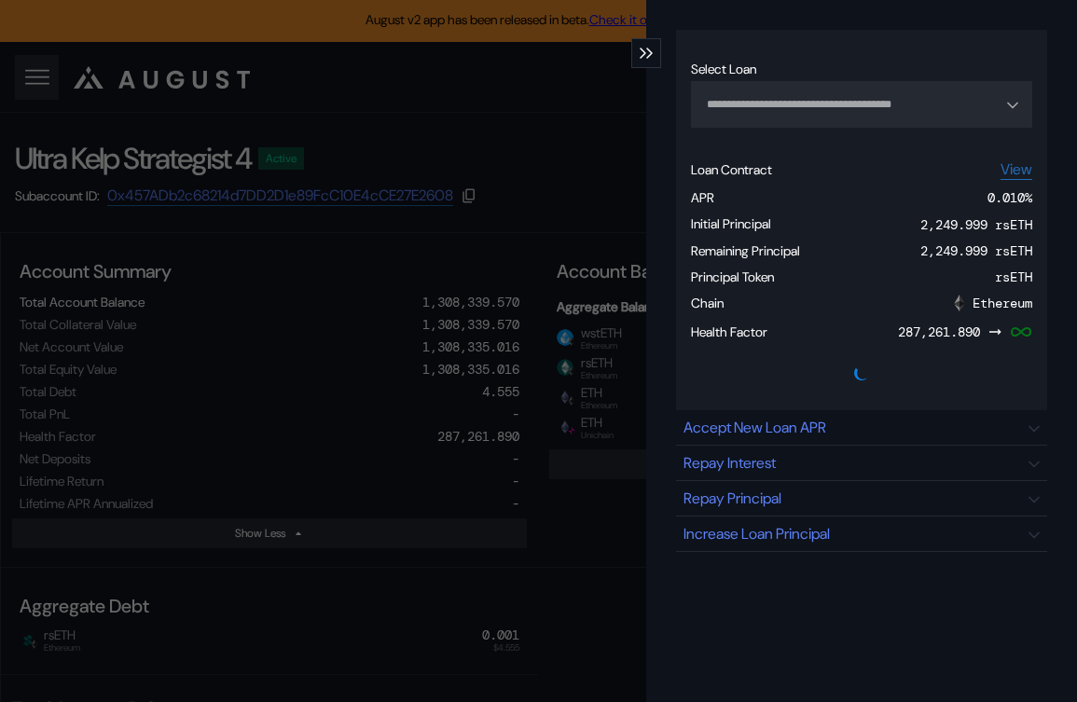
click at [509, 424] on div "**********" at bounding box center [538, 351] width 1077 height 702
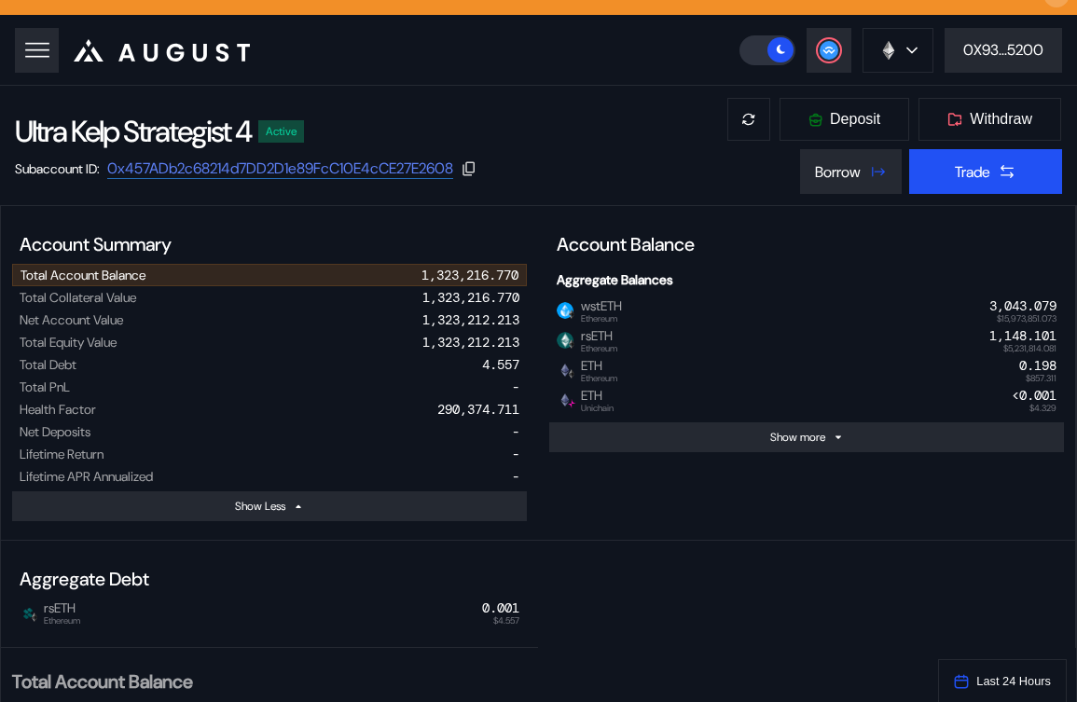
scroll to position [0, 0]
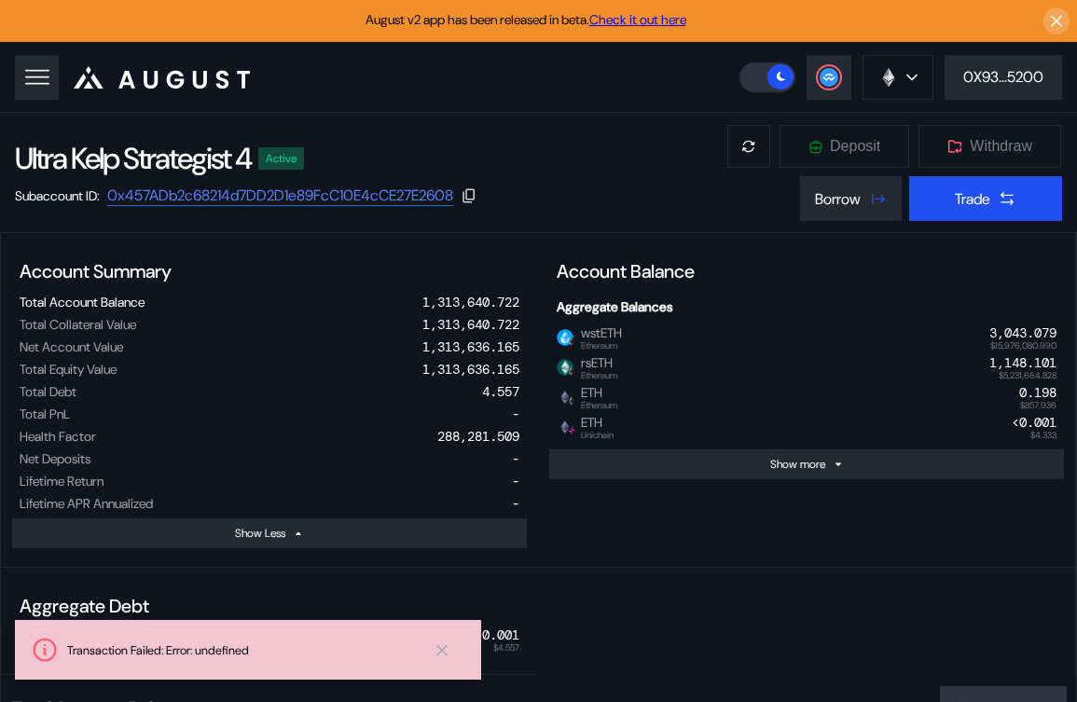
click at [587, 112] on header ".cls-1 { fill: #fff; stroke-width: 0px; } Dashboard Loan Book Permissions Histo…" at bounding box center [538, 77] width 1077 height 71
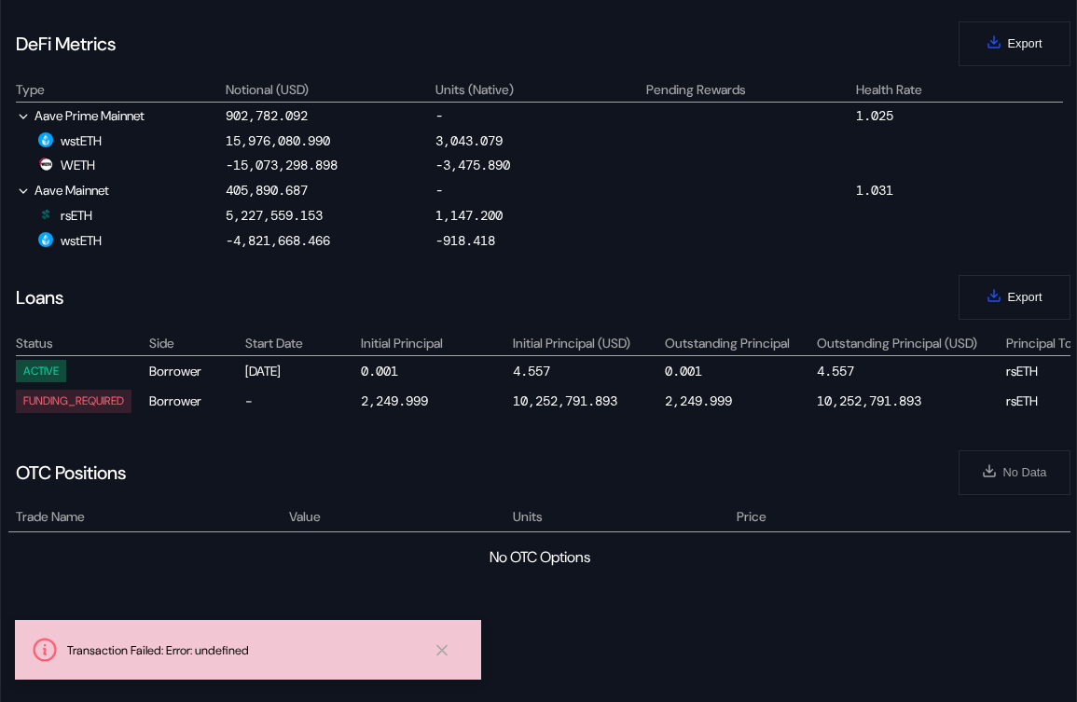
scroll to position [1401, 0]
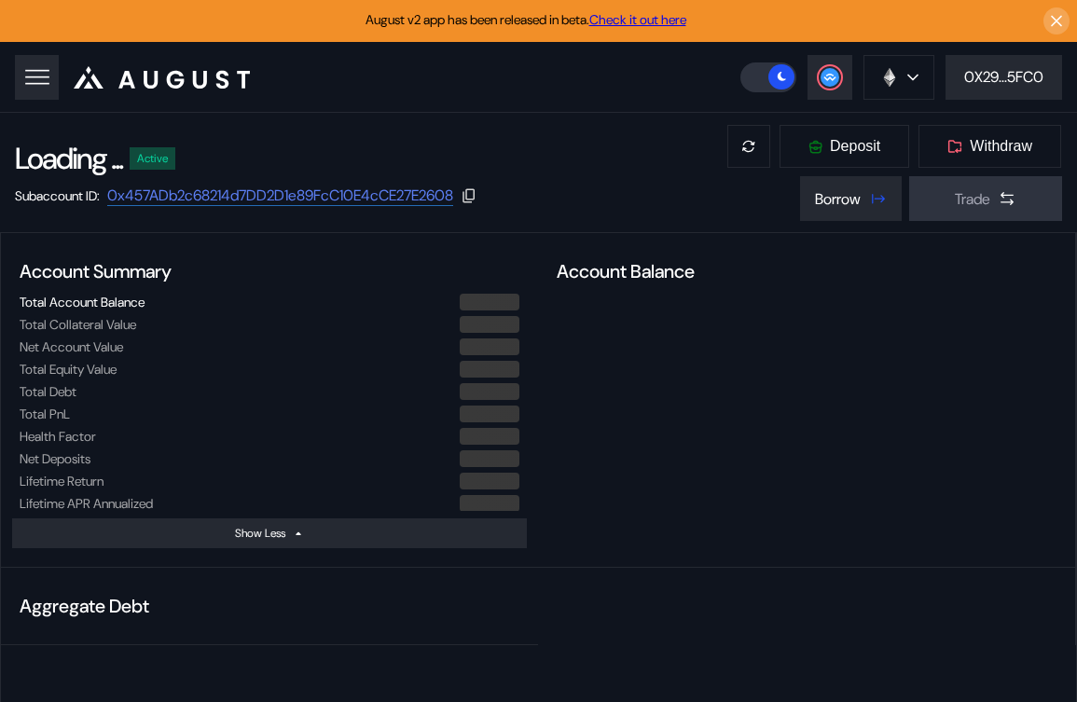
select select "*"
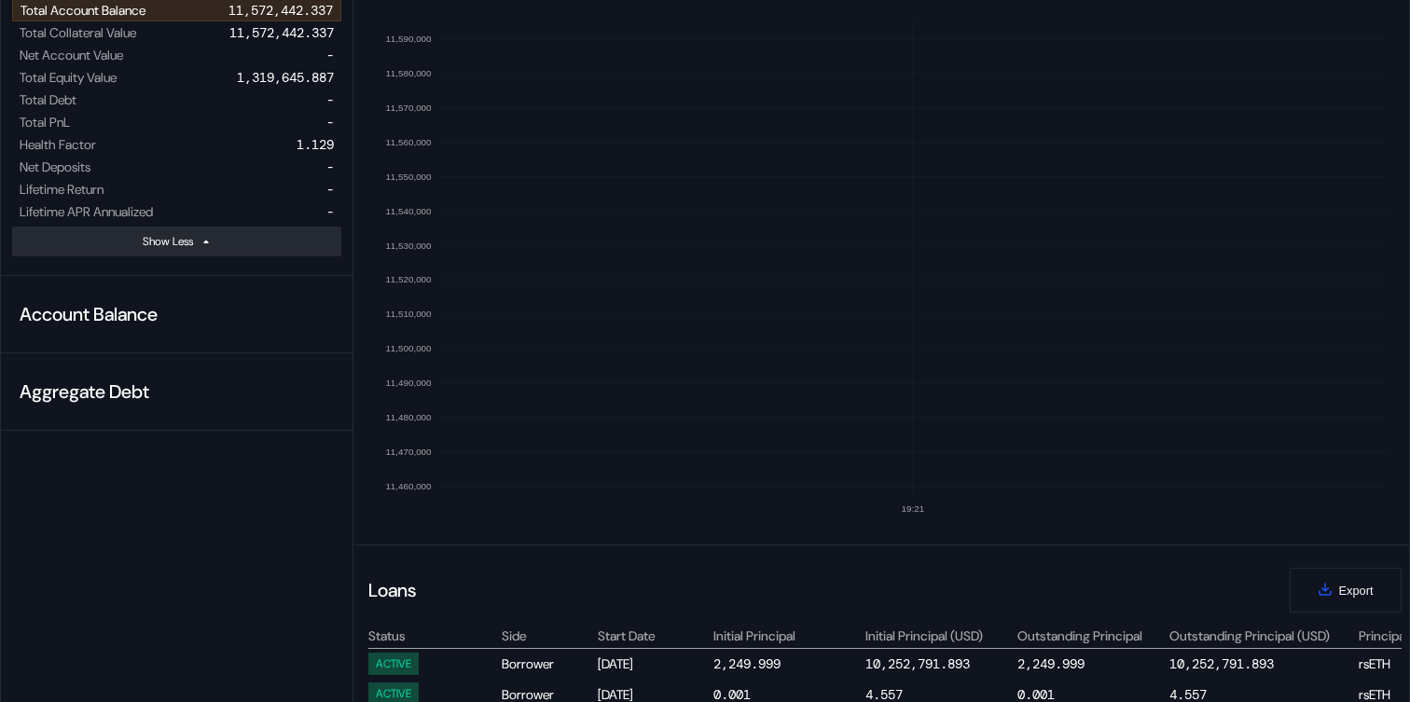
scroll to position [289, 0]
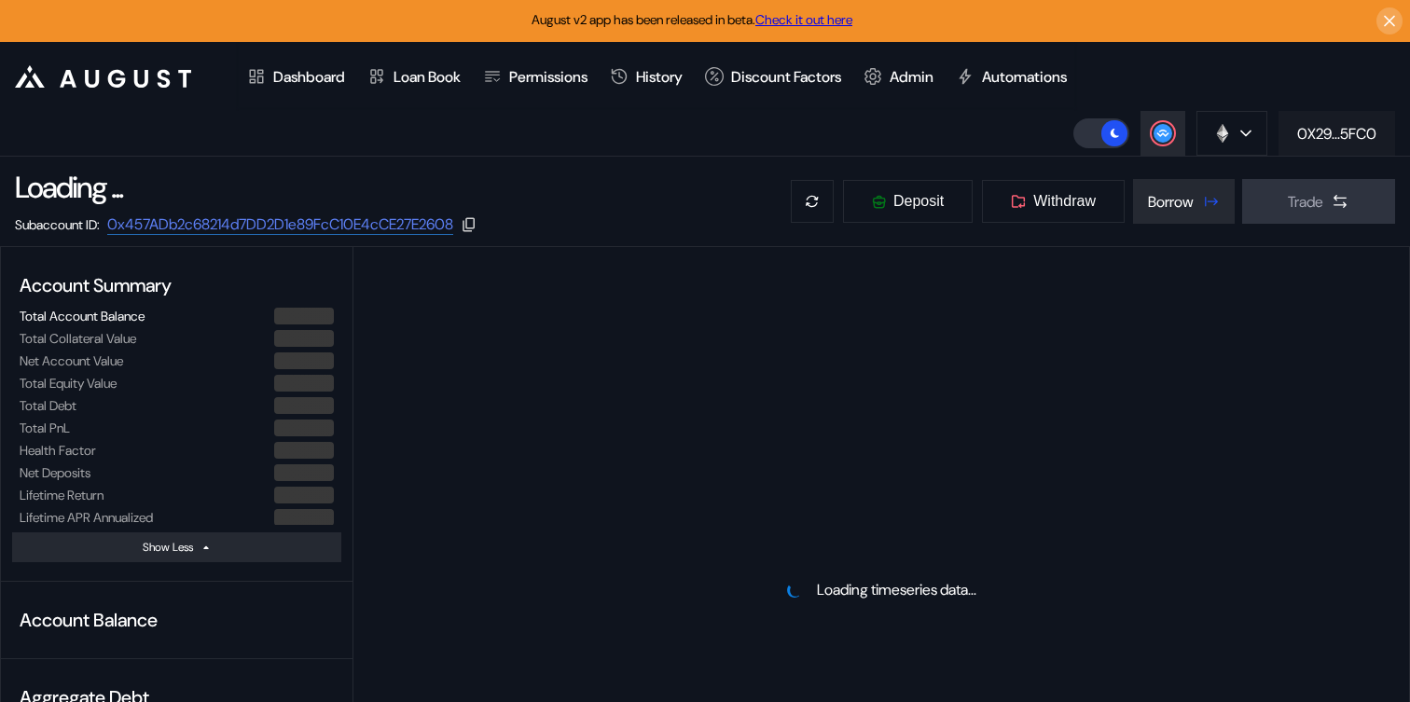
click at [1317, 136] on div "0X29...5FC0" at bounding box center [1336, 134] width 79 height 20
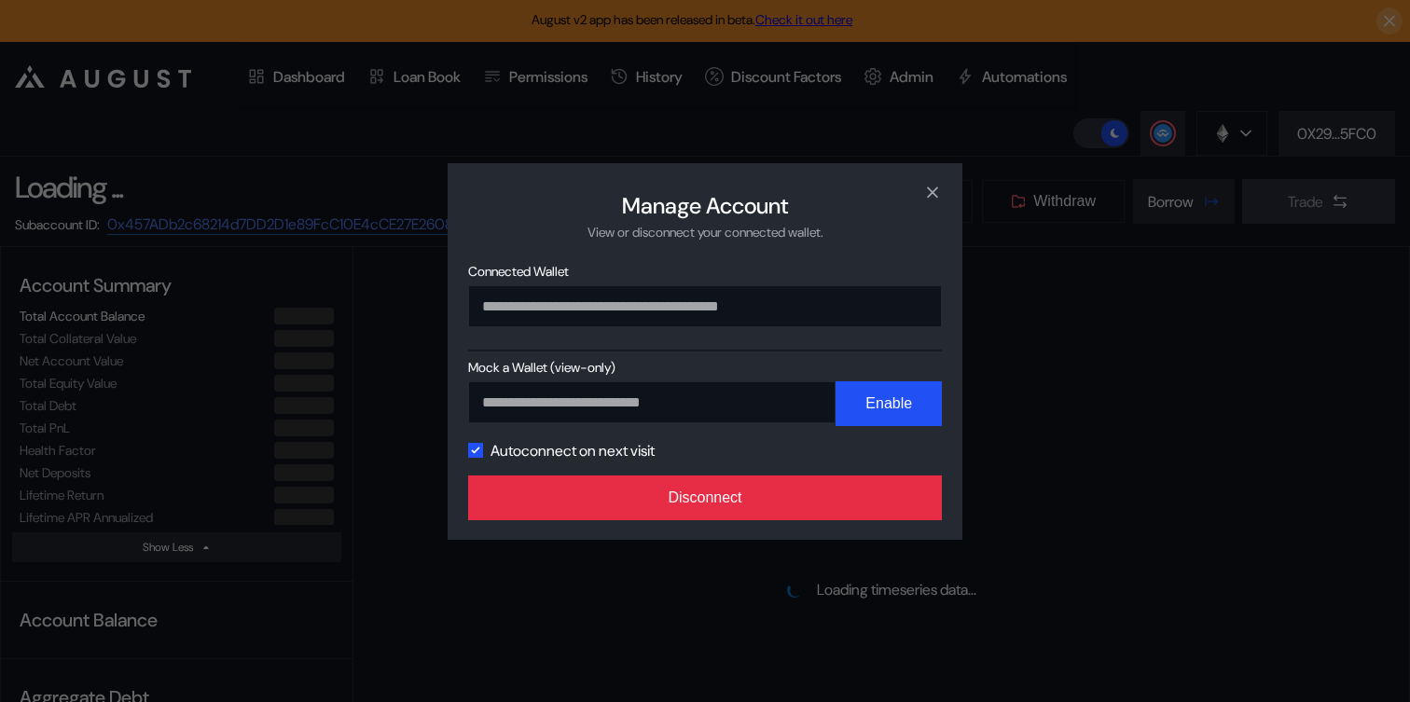
click at [759, 506] on button "Disconnect" at bounding box center [705, 498] width 474 height 45
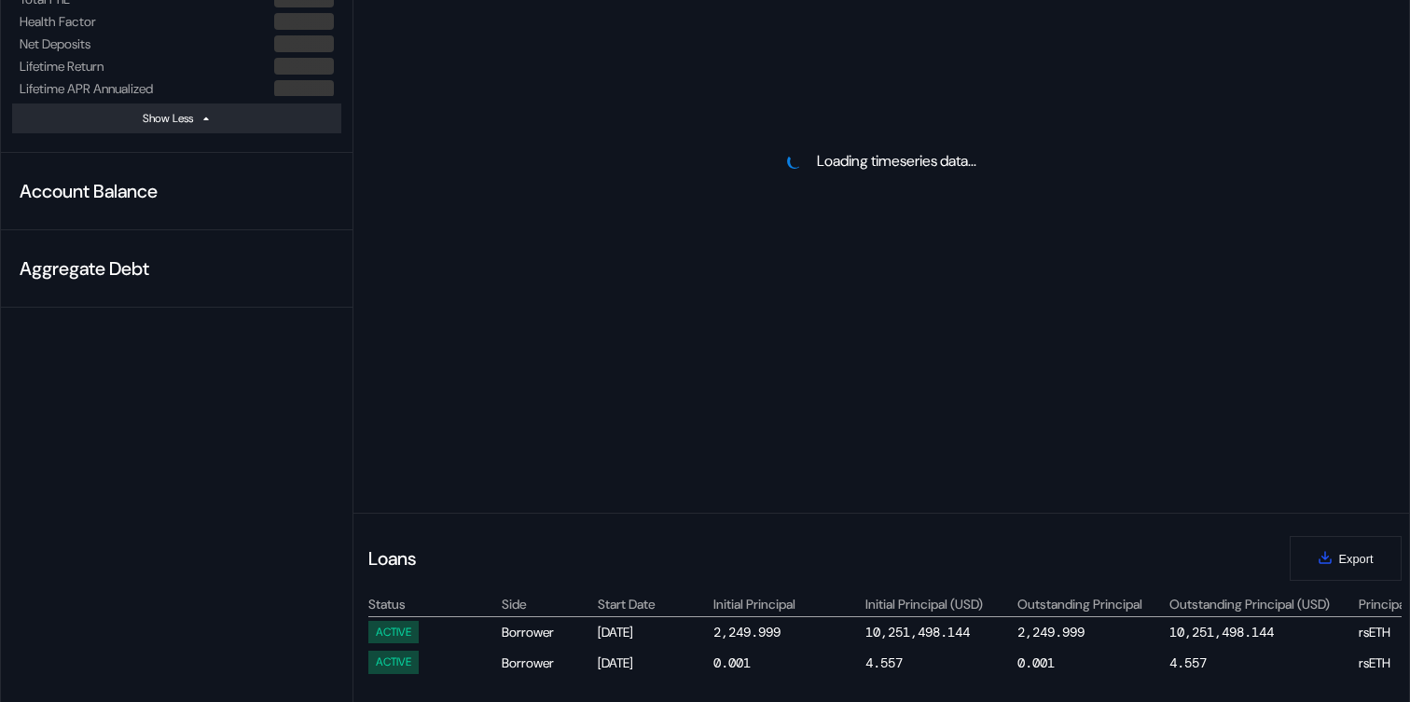
scroll to position [291, 0]
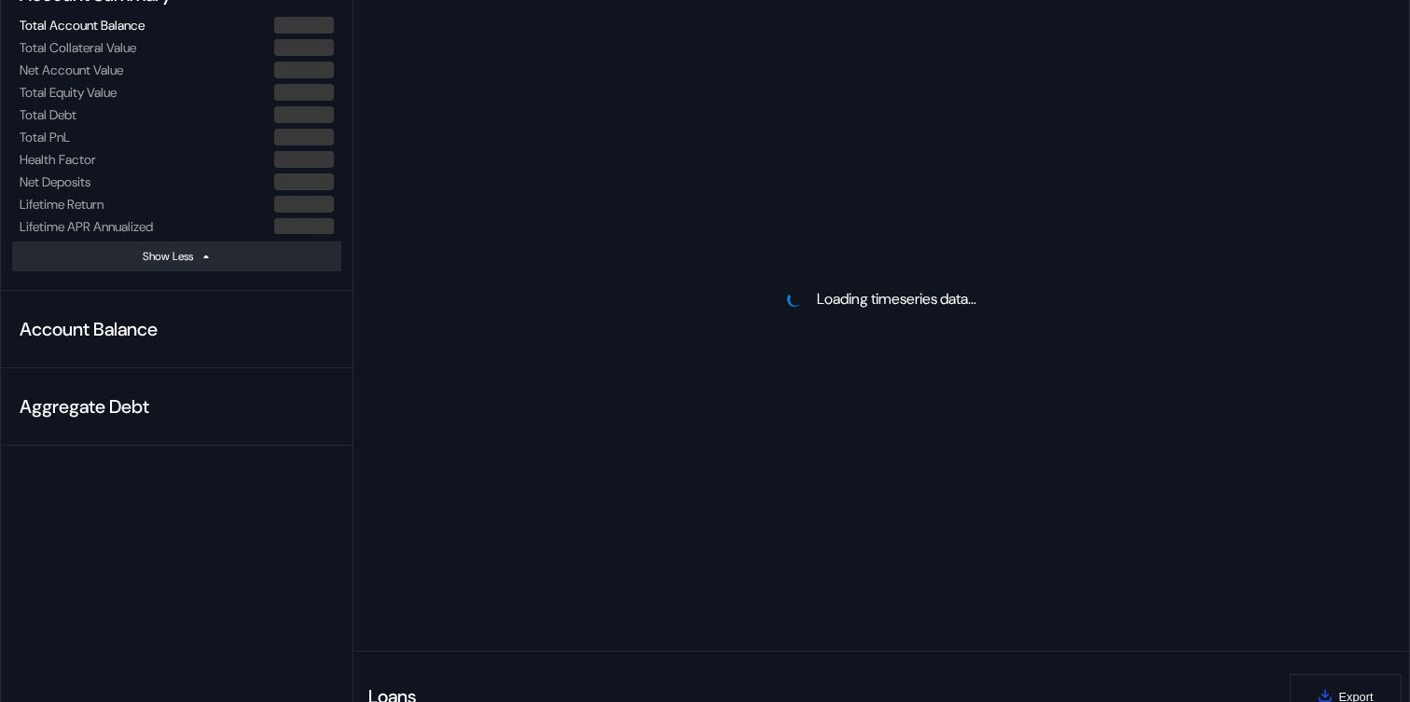
select select "*"
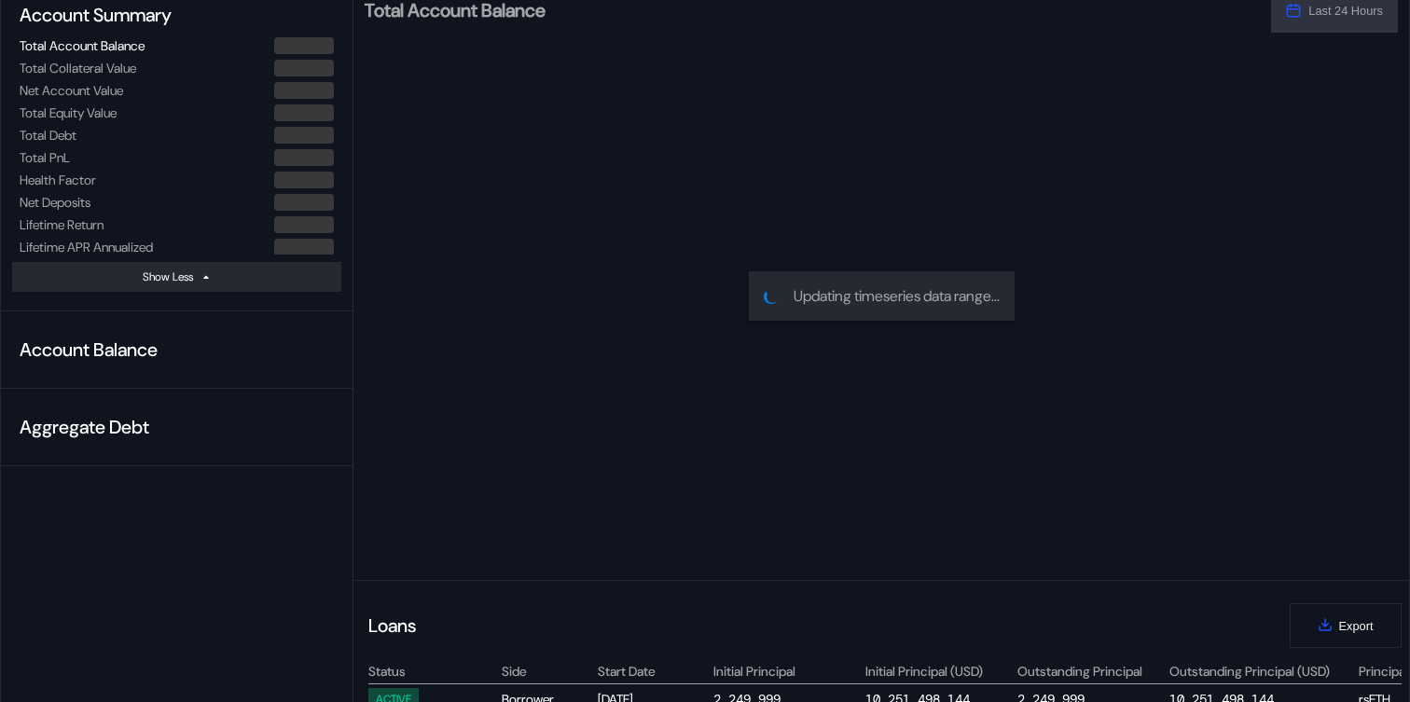
scroll to position [126, 0]
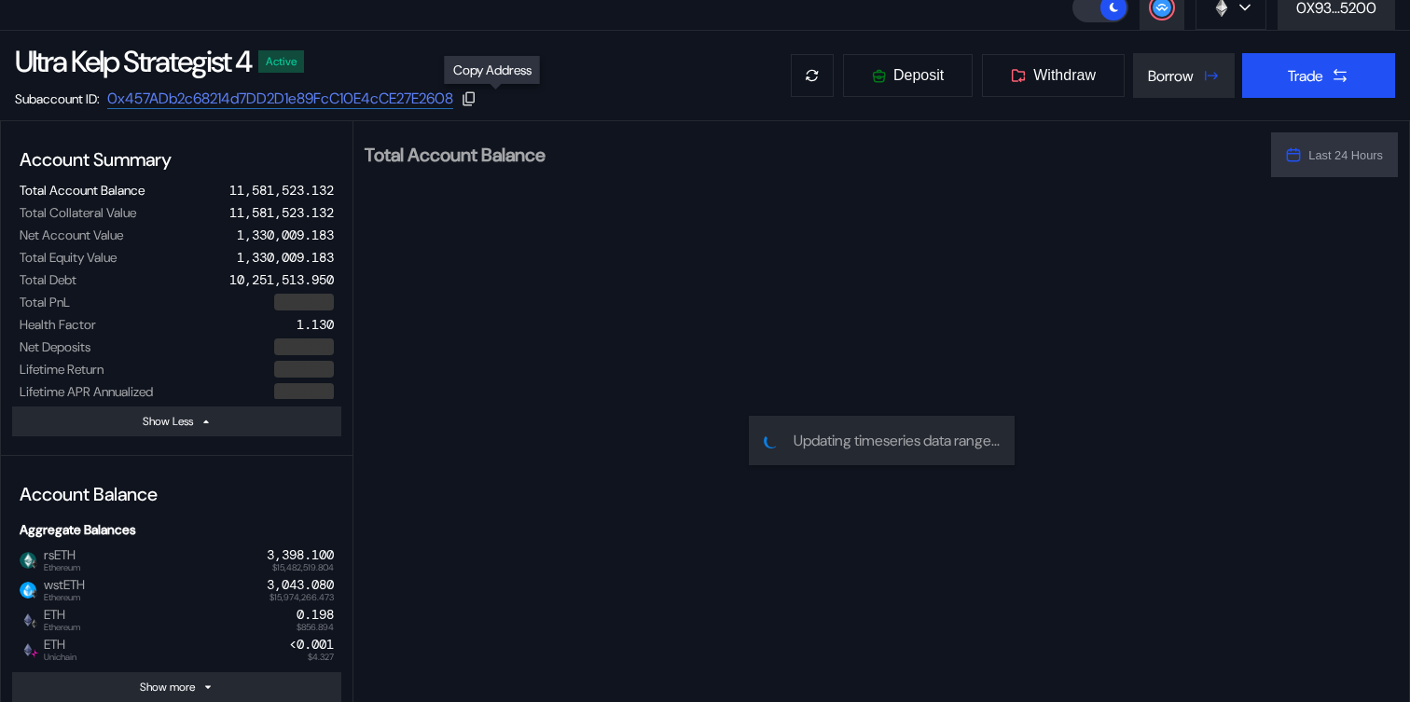
click at [477, 99] on icon at bounding box center [469, 98] width 17 height 17
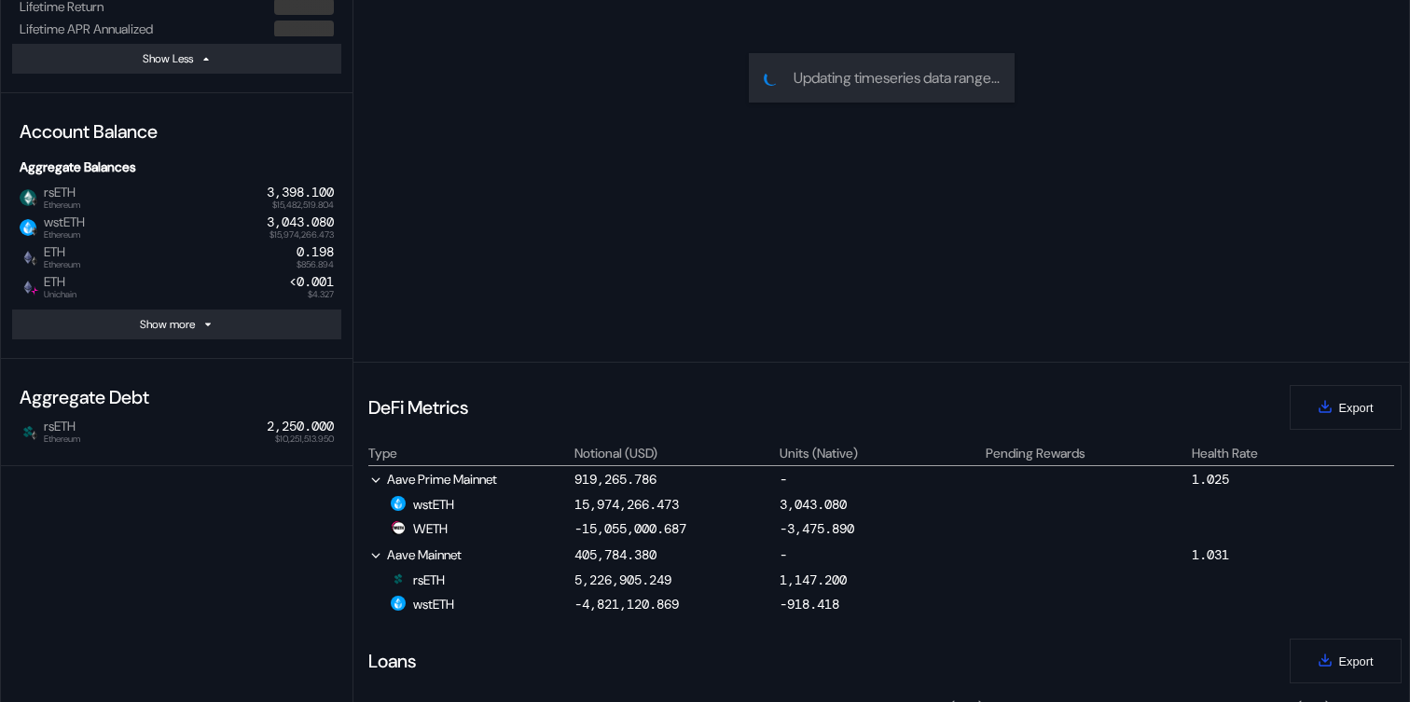
scroll to position [545, 0]
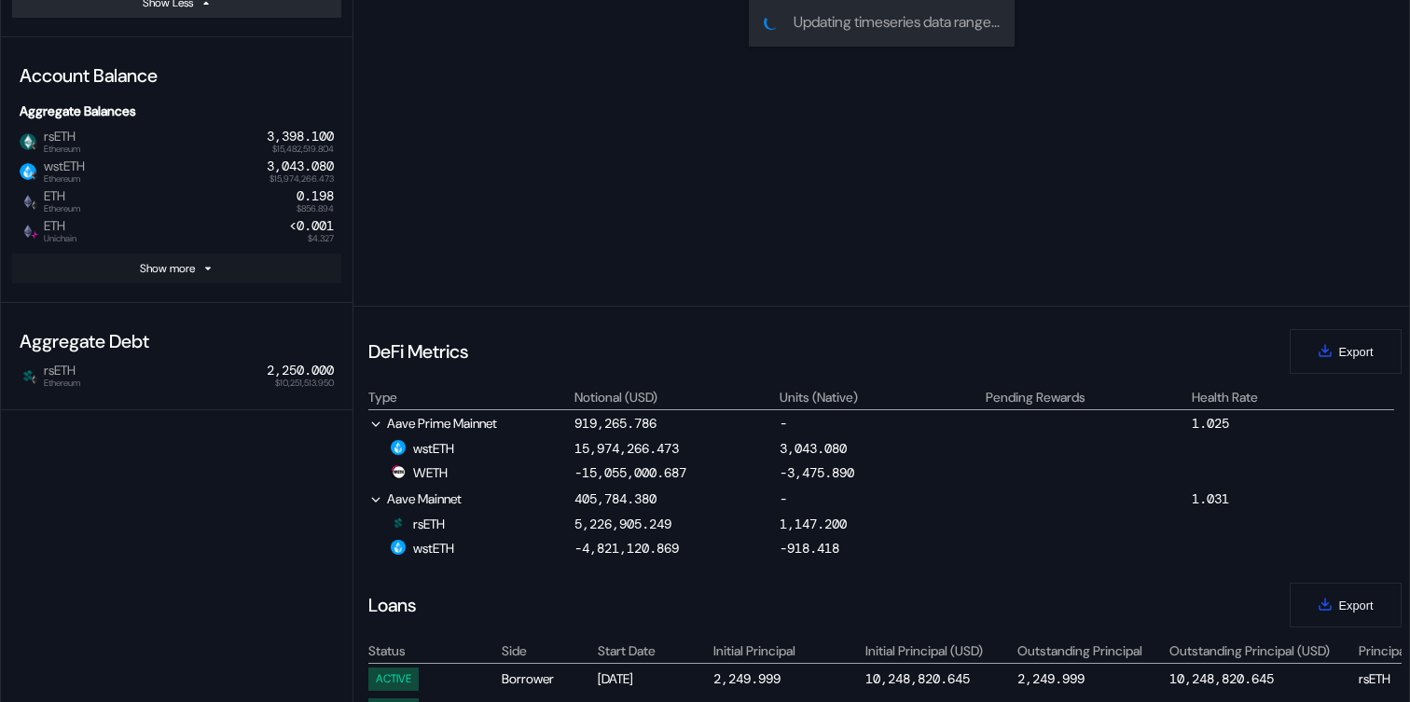
click at [207, 268] on icon at bounding box center [207, 268] width 11 height 11
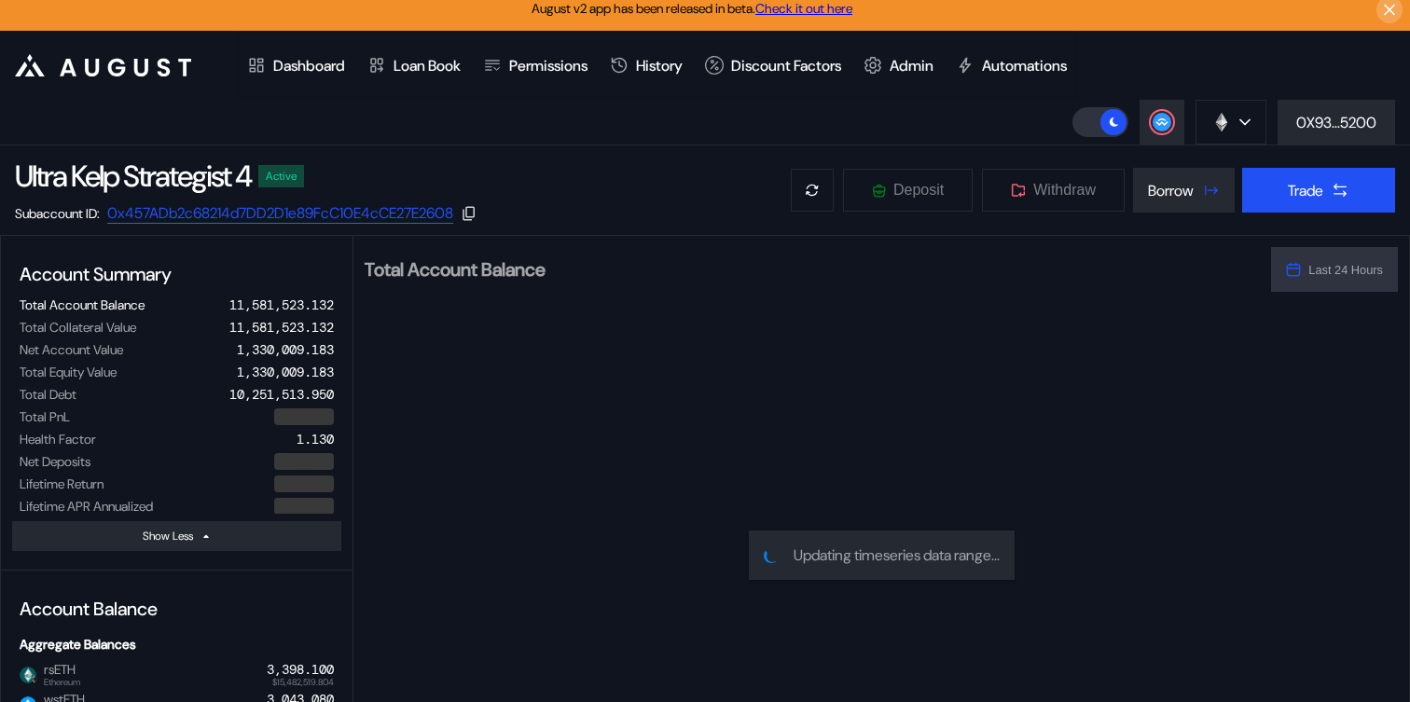
scroll to position [0, 0]
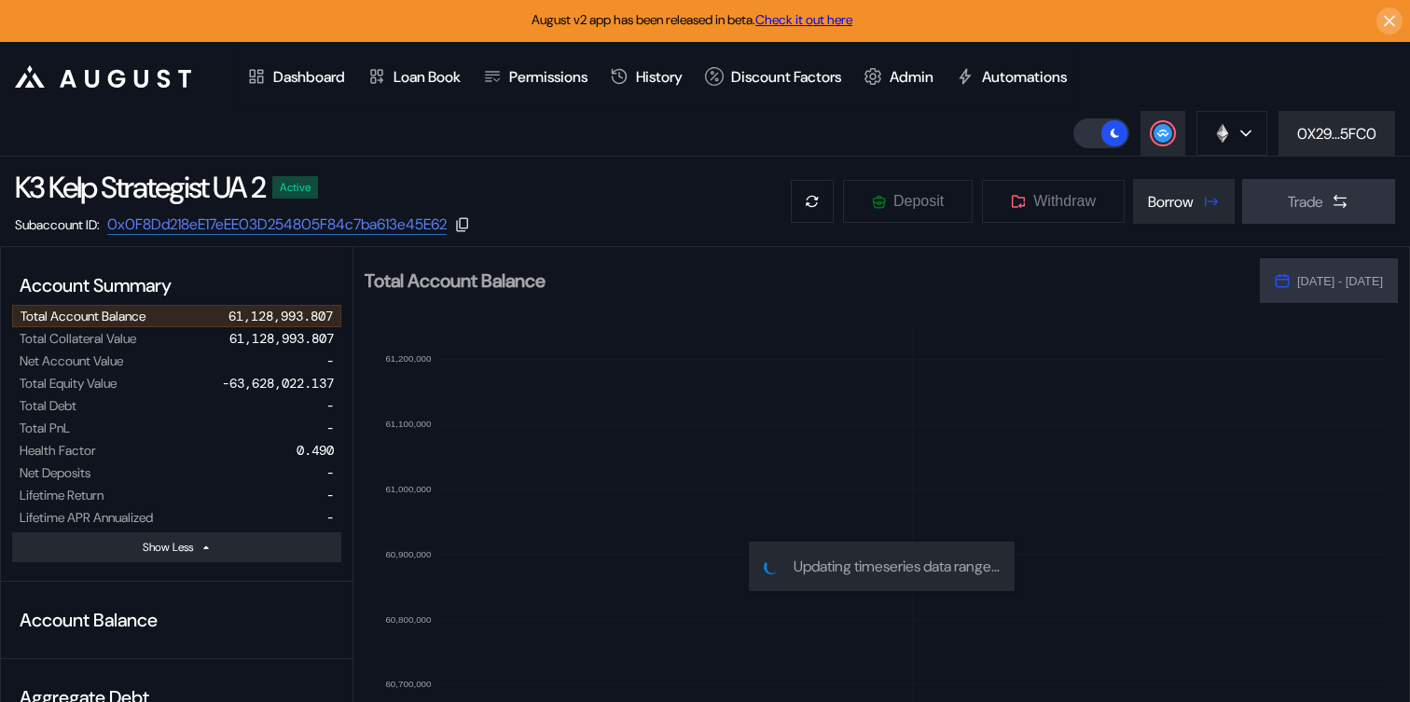
select select "*"
